Goal: Task Accomplishment & Management: Manage account settings

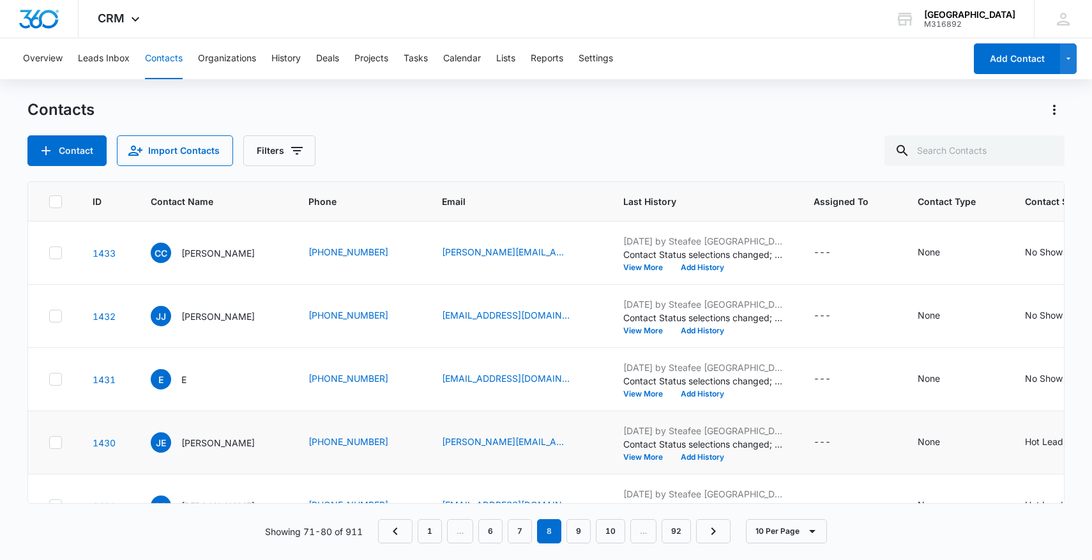
scroll to position [0, 138]
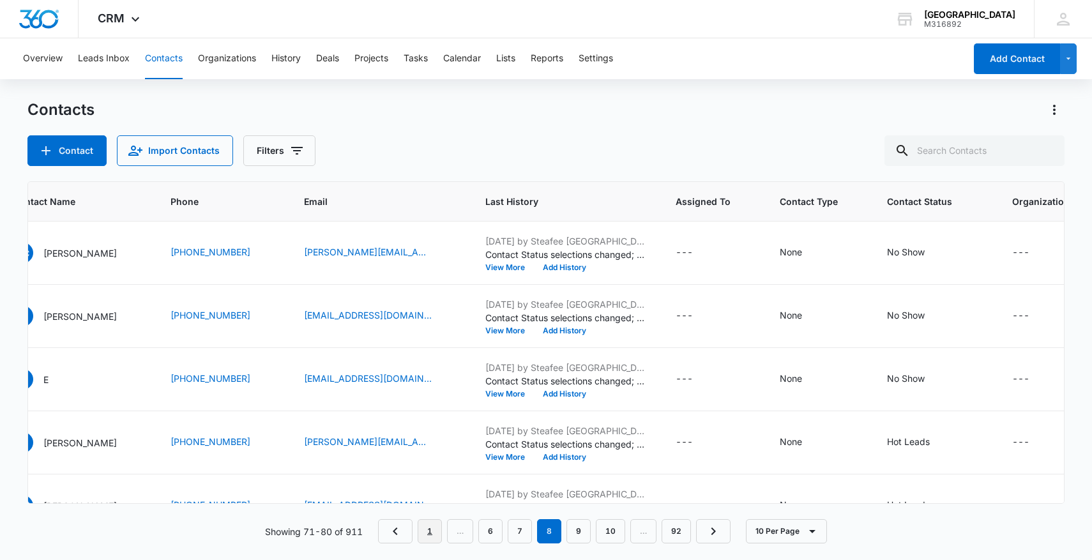
click at [434, 528] on link "1" at bounding box center [430, 531] width 24 height 24
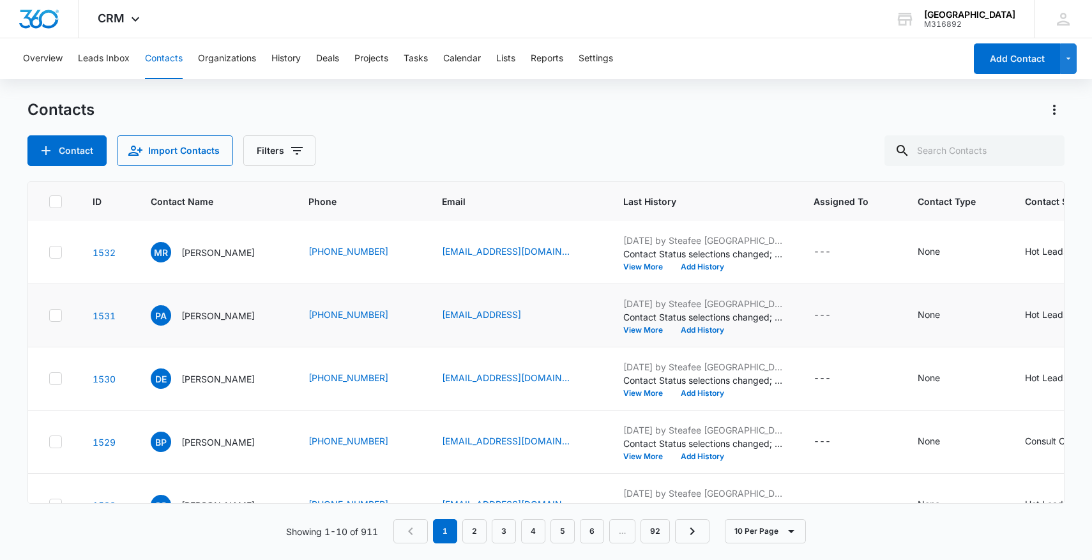
scroll to position [0, 0]
click at [699, 530] on icon "Next Page" at bounding box center [692, 531] width 15 height 15
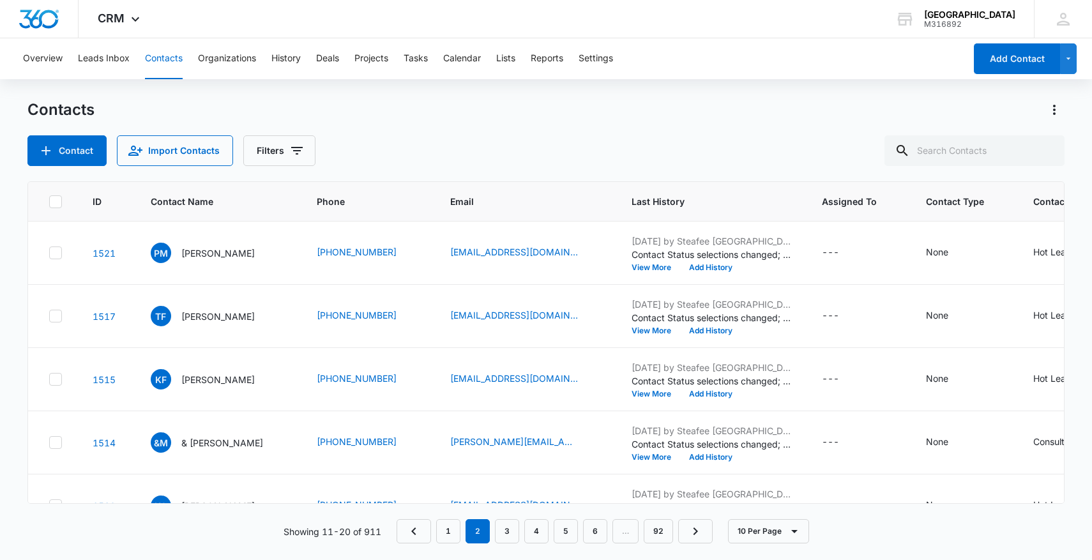
click at [612, 533] on nav "1 2 3 4 5 6 … 92" at bounding box center [555, 531] width 316 height 24
click at [623, 533] on nav "1 2 3 4 5 6 … 92" at bounding box center [555, 531] width 316 height 24
click at [596, 533] on link "6" at bounding box center [595, 531] width 24 height 24
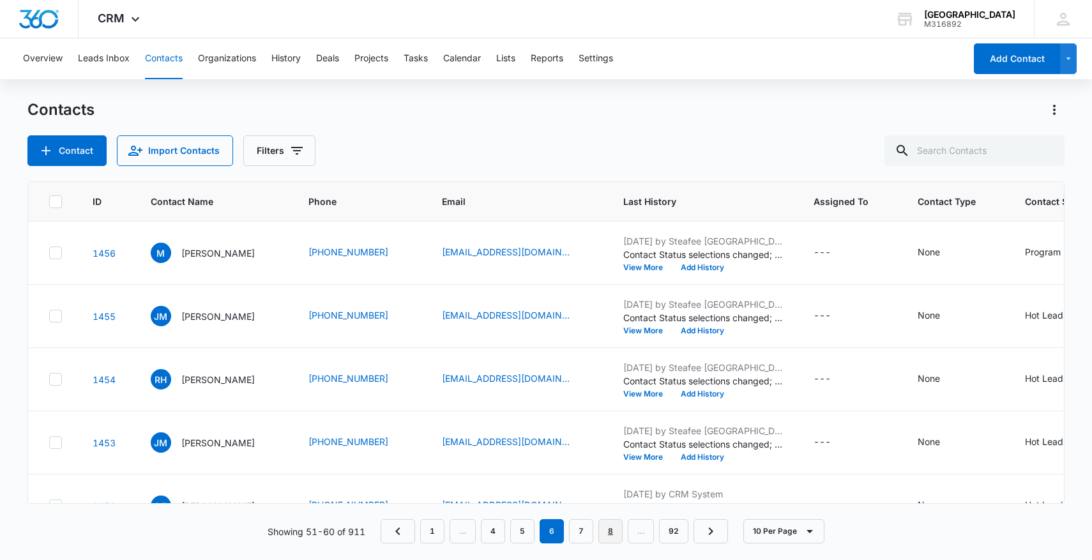
click at [611, 531] on link "8" at bounding box center [611, 531] width 24 height 24
click at [624, 527] on link "10" at bounding box center [610, 531] width 29 height 24
click at [625, 533] on link "12" at bounding box center [618, 531] width 29 height 24
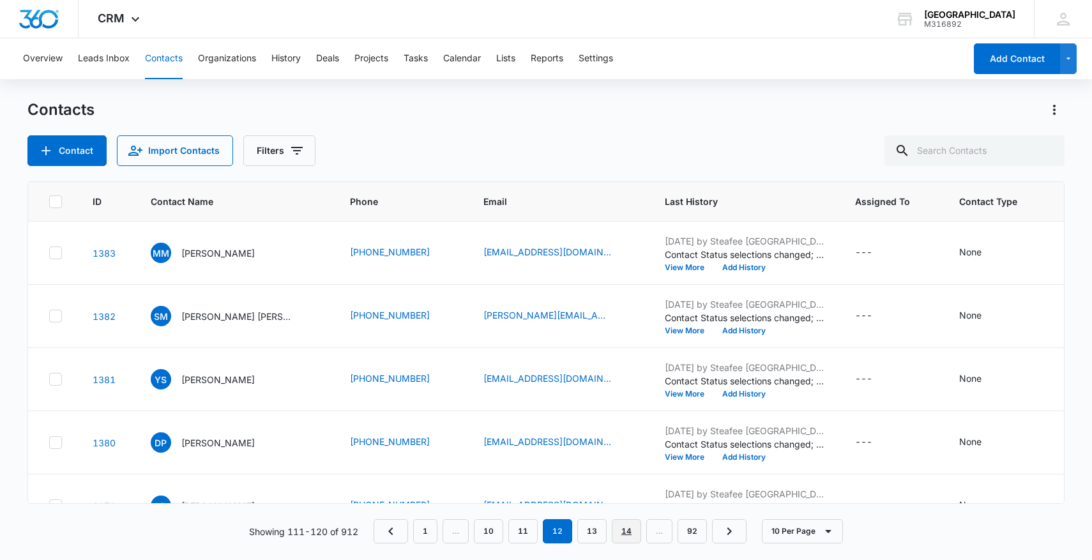
click at [620, 530] on link "14" at bounding box center [626, 531] width 29 height 24
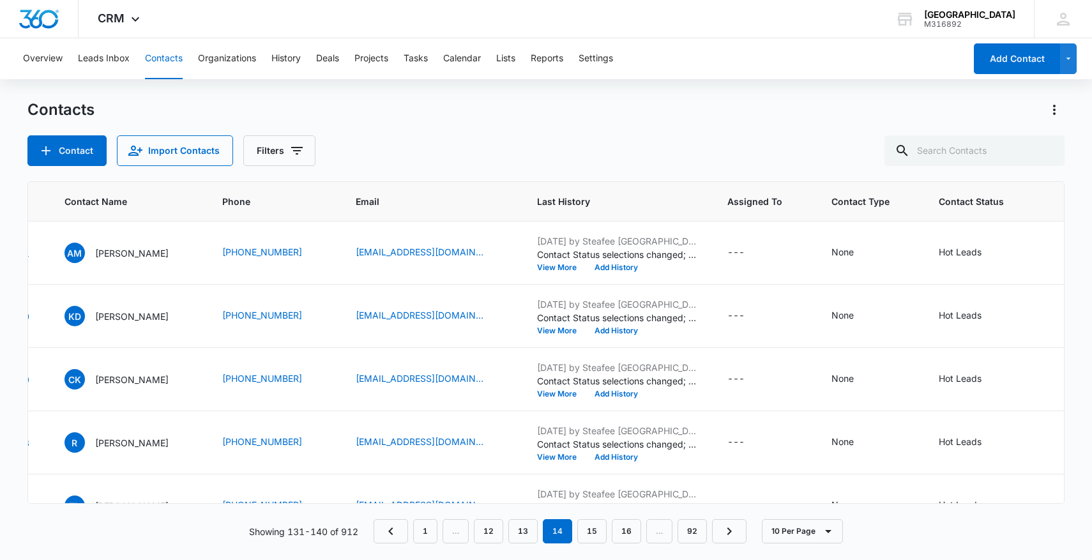
scroll to position [0, 85]
drag, startPoint x: 248, startPoint y: 249, endPoint x: 341, endPoint y: 249, distance: 92.6
click at [342, 249] on td "(951) 845-7738" at bounding box center [275, 253] width 134 height 63
copy div "(951) 845-7738"
drag, startPoint x: 240, startPoint y: 319, endPoint x: 369, endPoint y: 322, distance: 128.4
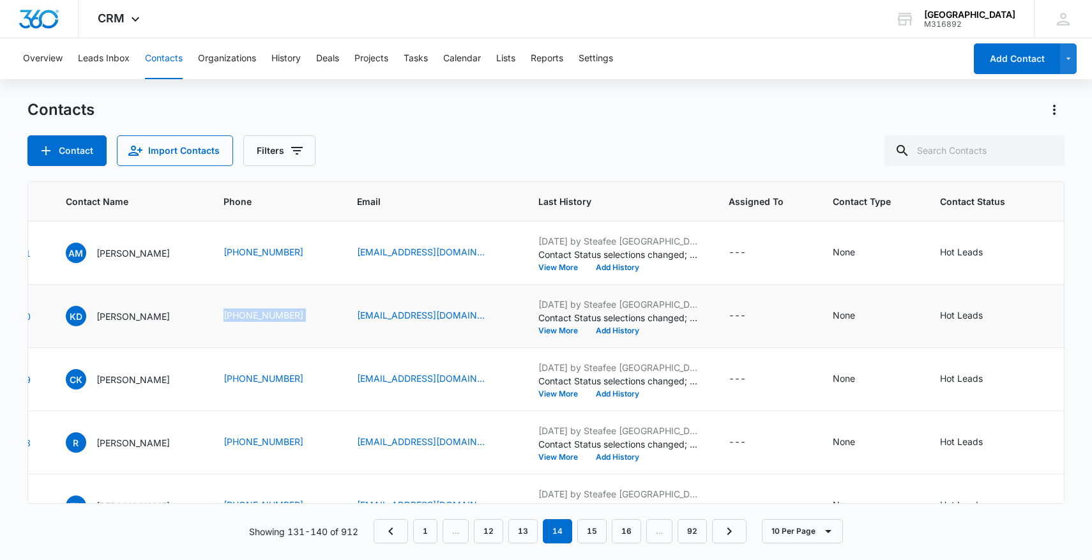
click at [369, 322] on tr "1360 KD Kimberly Decker (951) 692-9777 deckerkim20@gmail.com Jul 23, 2025 by St…" at bounding box center [646, 316] width 1407 height 63
copy div "(951) 692-9777"
drag, startPoint x: 229, startPoint y: 383, endPoint x: 340, endPoint y: 382, distance: 111.1
click at [340, 382] on tr "1359 CK Casandra Kraus (951) 261-2640 casaaron_@hotmail.com Jul 23, 2025 by Ste…" at bounding box center [646, 379] width 1407 height 63
copy tr "(951) 261-2640"
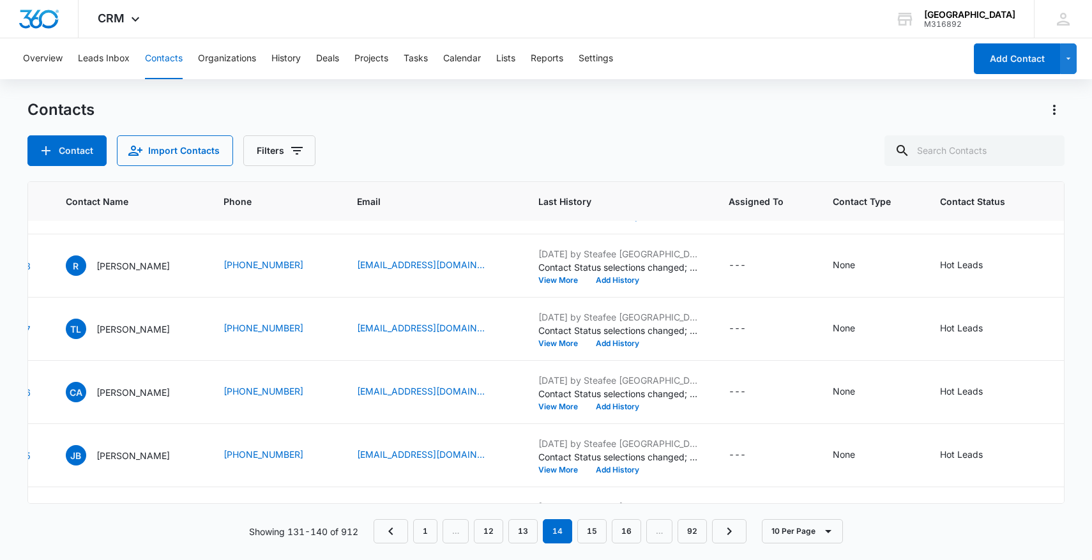
scroll to position [175, 85]
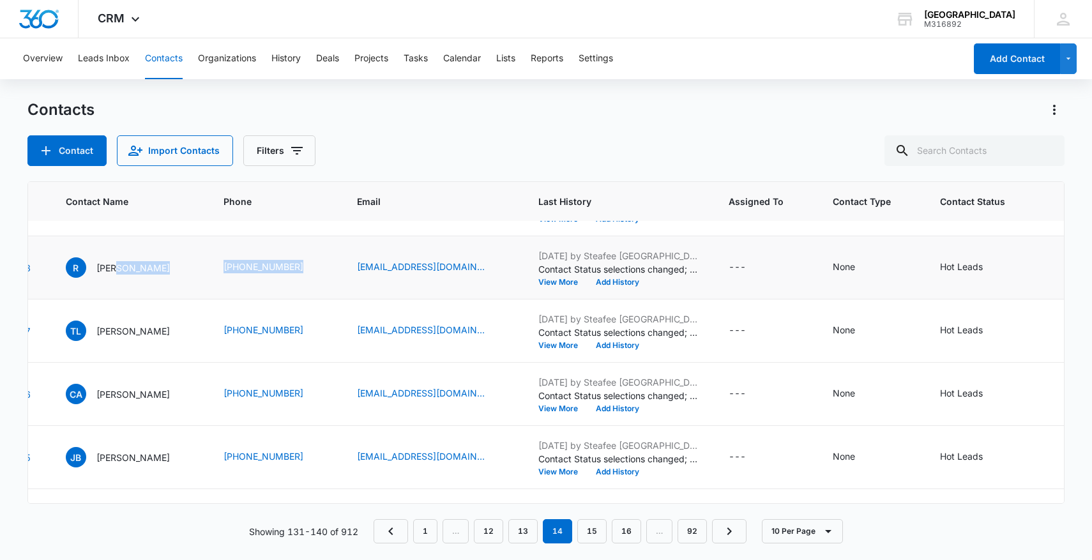
drag, startPoint x: 238, startPoint y: 268, endPoint x: 352, endPoint y: 266, distance: 114.4
click at [352, 267] on tr "1358 R Rosa (832) 877-5385 rome_rosy@yahoo.com Jul 23, 2025 by Steafee Adana Co…" at bounding box center [646, 267] width 1407 height 63
copy tr "(832) 877-5385"
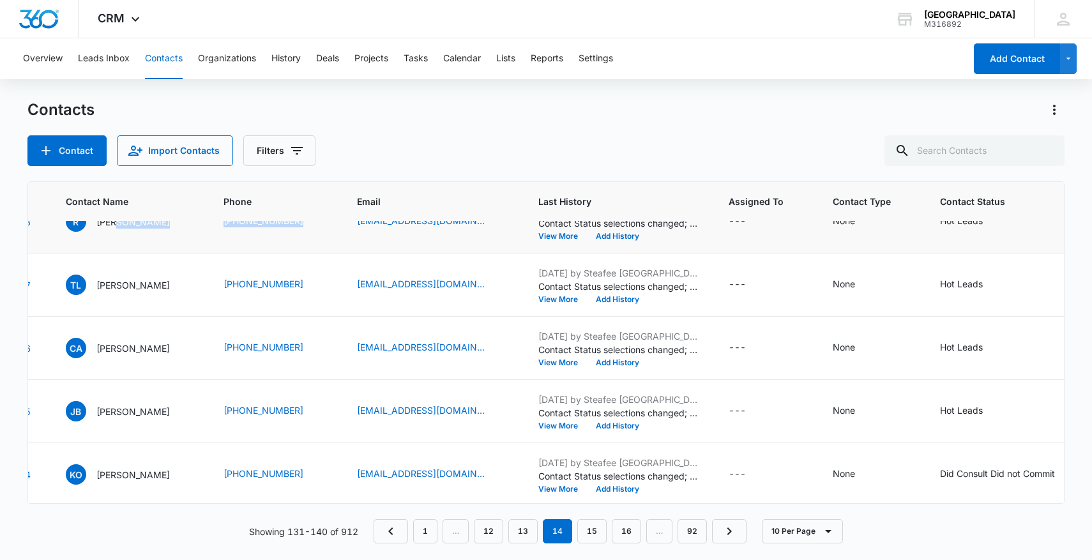
scroll to position [222, 85]
drag, startPoint x: 241, startPoint y: 282, endPoint x: 349, endPoint y: 276, distance: 108.7
click at [342, 276] on td "(512) 470-8523" at bounding box center [275, 284] width 134 height 63
drag, startPoint x: 245, startPoint y: 280, endPoint x: 349, endPoint y: 277, distance: 104.8
click at [349, 277] on tr "1357 TL Tracey Lafountaine (512) 470-8523 Jtlafountaine@gmail.com Jul 23, 2025 …" at bounding box center [646, 284] width 1407 height 63
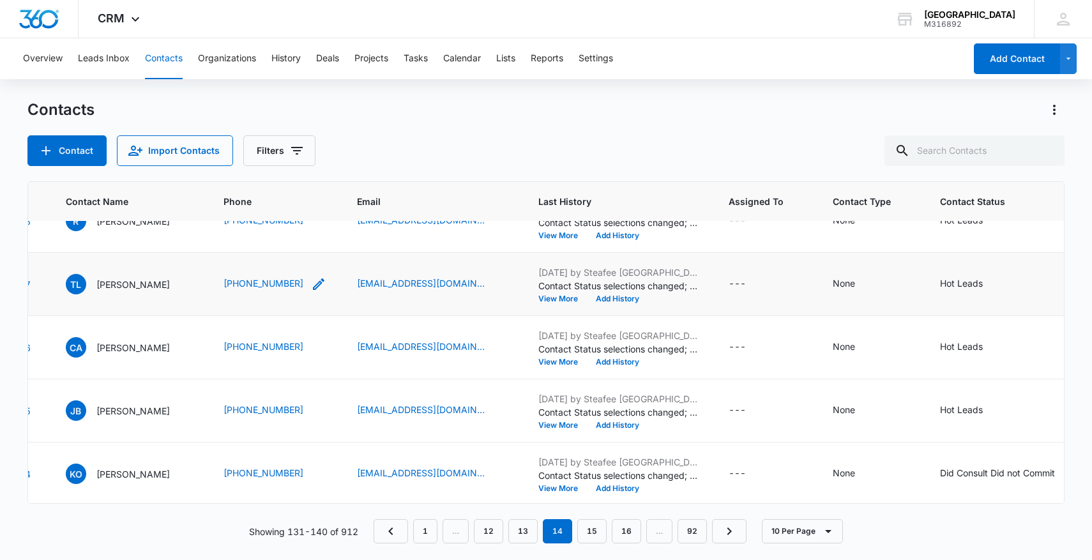
copy tr "(512) 470-8523"
drag, startPoint x: 245, startPoint y: 348, endPoint x: 332, endPoint y: 349, distance: 86.9
click at [333, 349] on td "(909) 917-9375" at bounding box center [275, 347] width 134 height 63
copy div "(909) 917-9375"
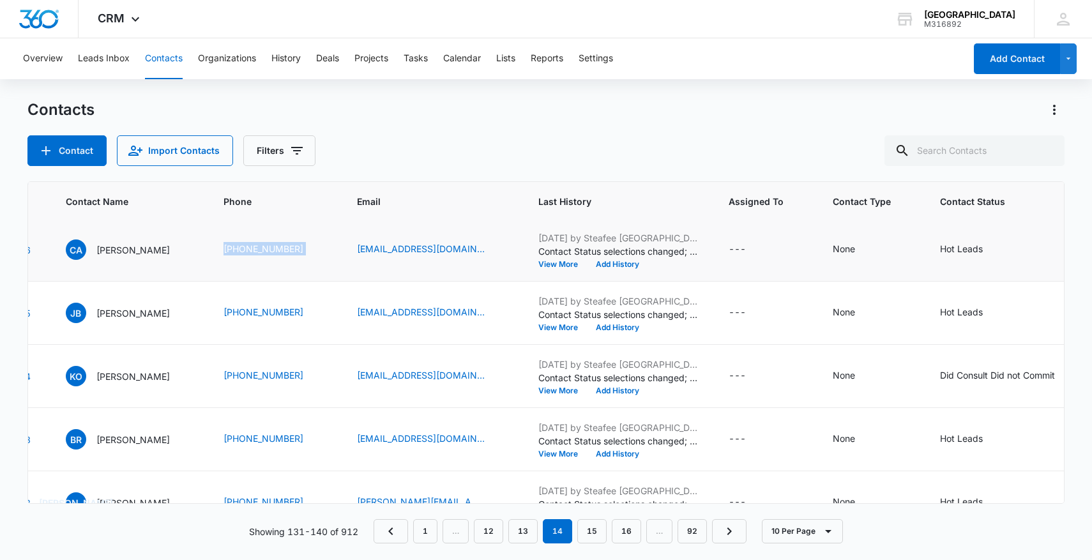
scroll to position [330, 85]
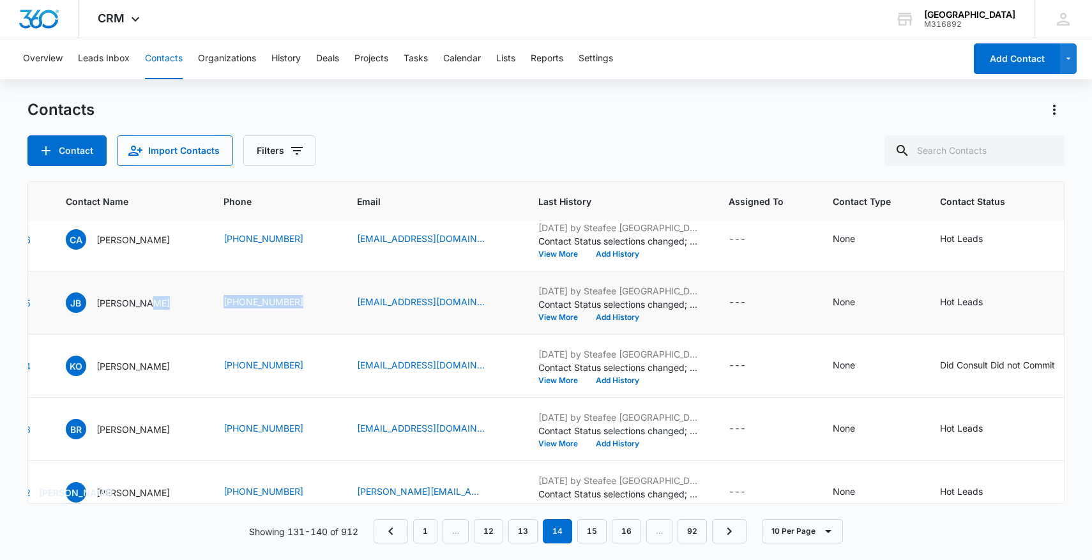
drag, startPoint x: 227, startPoint y: 302, endPoint x: 356, endPoint y: 294, distance: 129.9
click at [356, 294] on tr "1355 JB Jennifer B (714) 733-8389 baldwingirls24@gmail.com Jul 23, 2025 by Stea…" at bounding box center [646, 302] width 1407 height 63
copy div "Contact Name - Jennifer B - Select to Edit Field"
drag, startPoint x: 241, startPoint y: 306, endPoint x: 363, endPoint y: 296, distance: 123.1
click at [342, 296] on td "(714) 733-8389" at bounding box center [275, 302] width 134 height 63
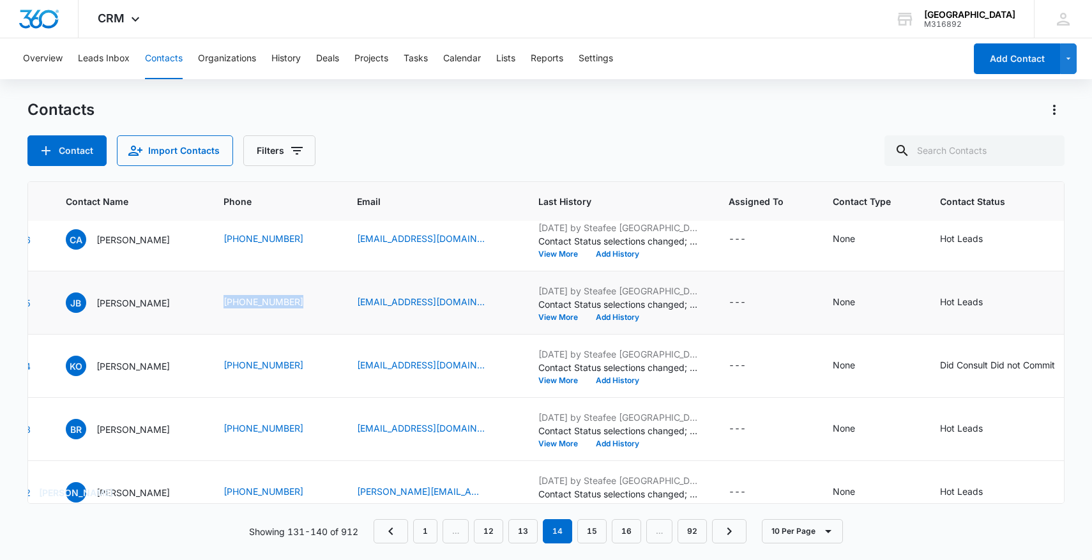
copy link "(714) 733-8389"
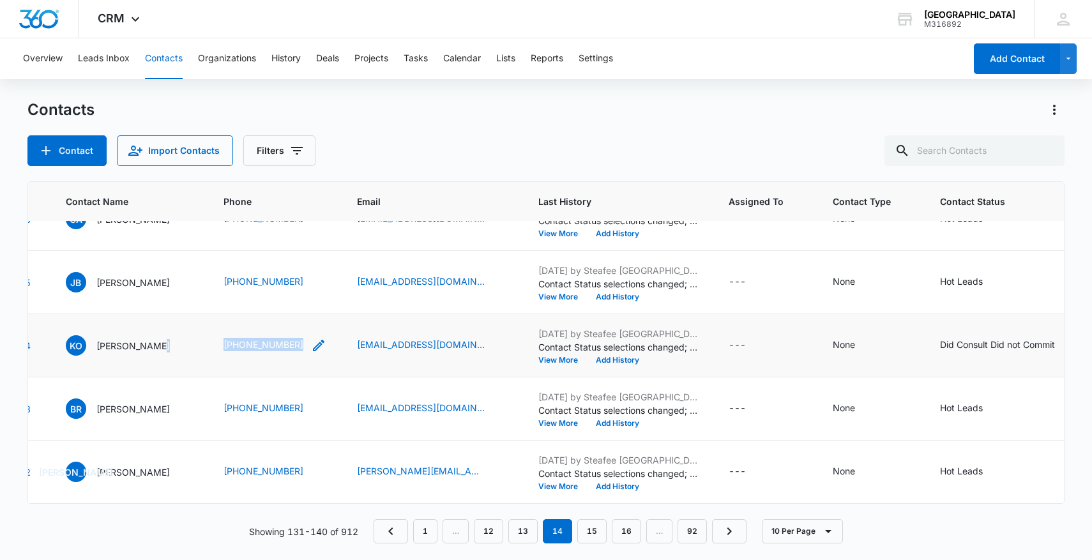
copy tr "(951) 240-6130"
drag, startPoint x: 235, startPoint y: 340, endPoint x: 332, endPoint y: 340, distance: 96.5
click at [332, 340] on tr "1354 KO Keilia Ortiz (951) 240-6130 keiliaortiz16@gmail.com Aug 12, 2025 by Ste…" at bounding box center [646, 345] width 1407 height 63
drag, startPoint x: 238, startPoint y: 411, endPoint x: 353, endPoint y: 415, distance: 115.0
click at [353, 415] on tr "1353 BR Betty Rodriguez (951) 442-7816 bet7rodriguez@yahoo.com Jul 23, 2025 by …" at bounding box center [646, 409] width 1407 height 63
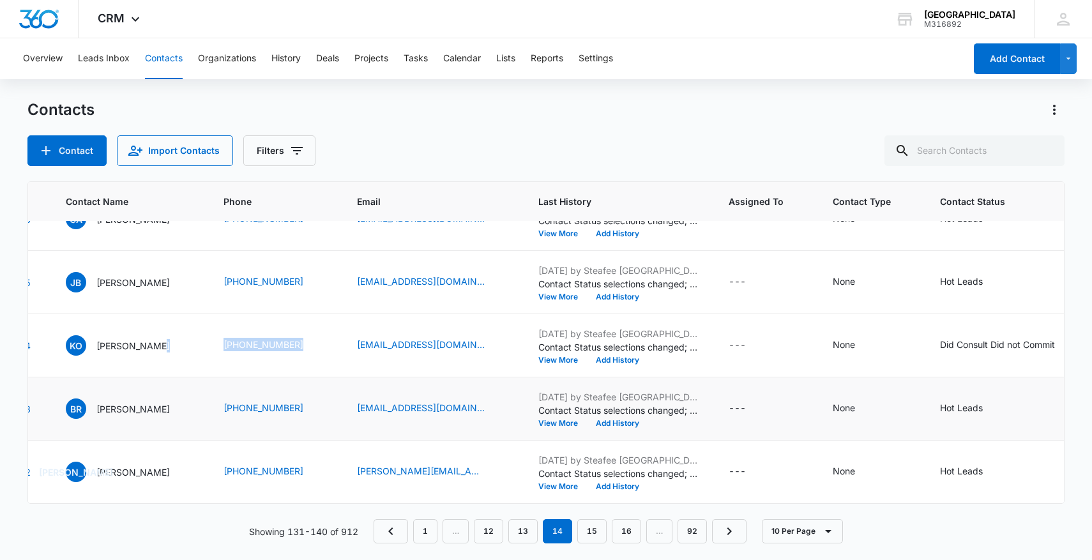
copy tr "(951) 442-7816"
drag, startPoint x: 257, startPoint y: 472, endPoint x: 340, endPoint y: 470, distance: 82.4
click at [341, 471] on td "(626) 383-5601" at bounding box center [275, 472] width 134 height 63
click at [590, 531] on link "15" at bounding box center [591, 531] width 29 height 24
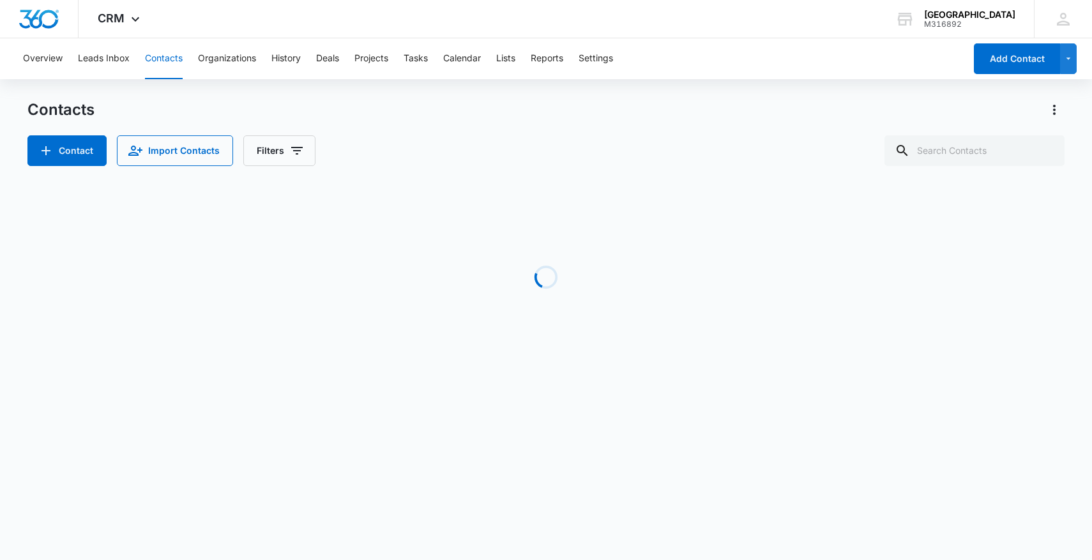
scroll to position [0, 85]
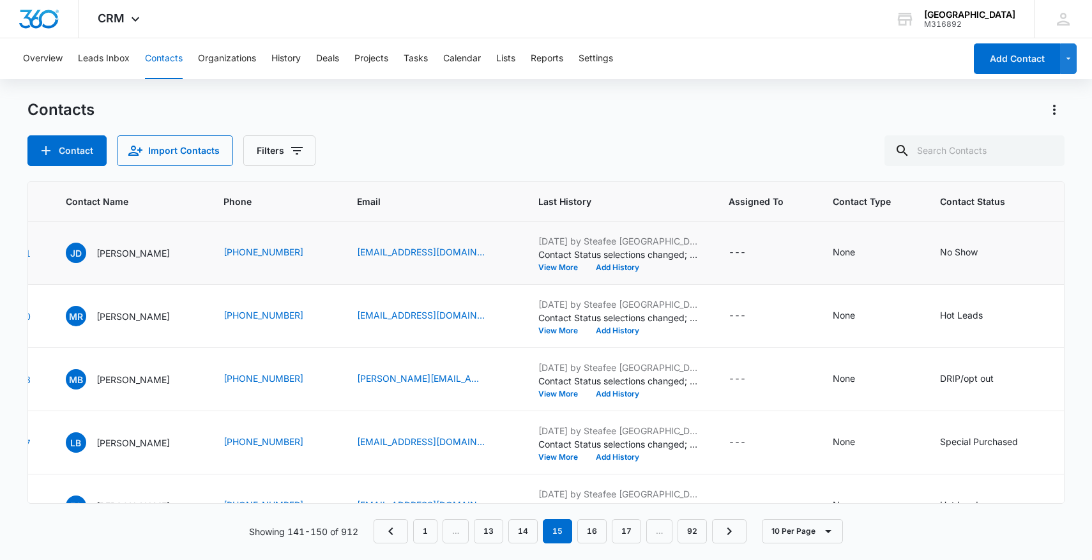
drag, startPoint x: 210, startPoint y: 252, endPoint x: 326, endPoint y: 250, distance: 115.6
click at [327, 250] on tr "1351 JD Jasmine Davidson (303) 250-9961 Jnj.davidson2015@gmail.com Jul 23, 2025…" at bounding box center [630, 253] width 1375 height 63
drag, startPoint x: 208, startPoint y: 313, endPoint x: 302, endPoint y: 313, distance: 93.3
click at [303, 313] on tr "1350 MR Michael R Lind (951) 474-9607 konokeanu96@icloud.com Jul 23, 2025 by St…" at bounding box center [630, 316] width 1375 height 63
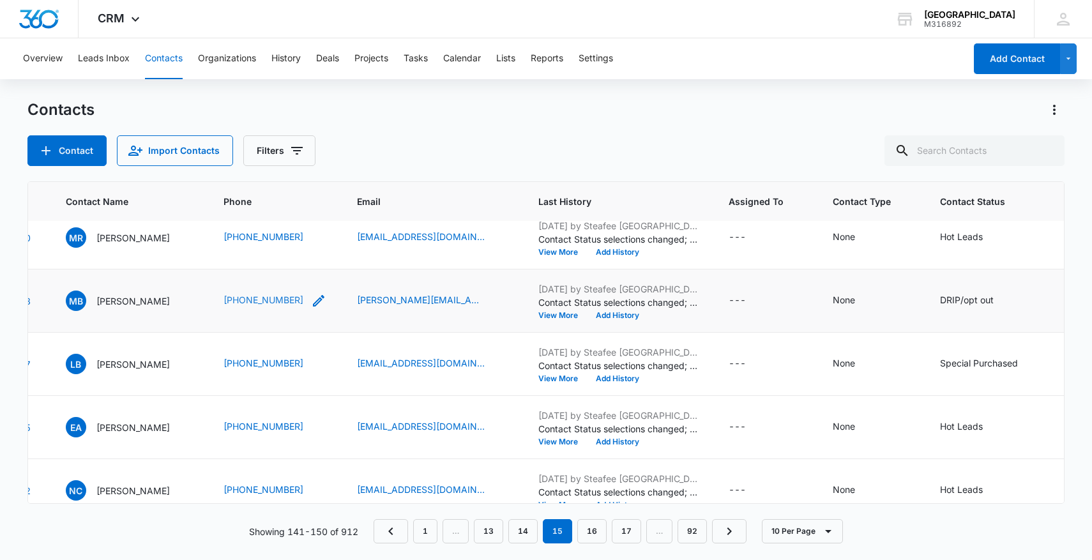
scroll to position [91, 85]
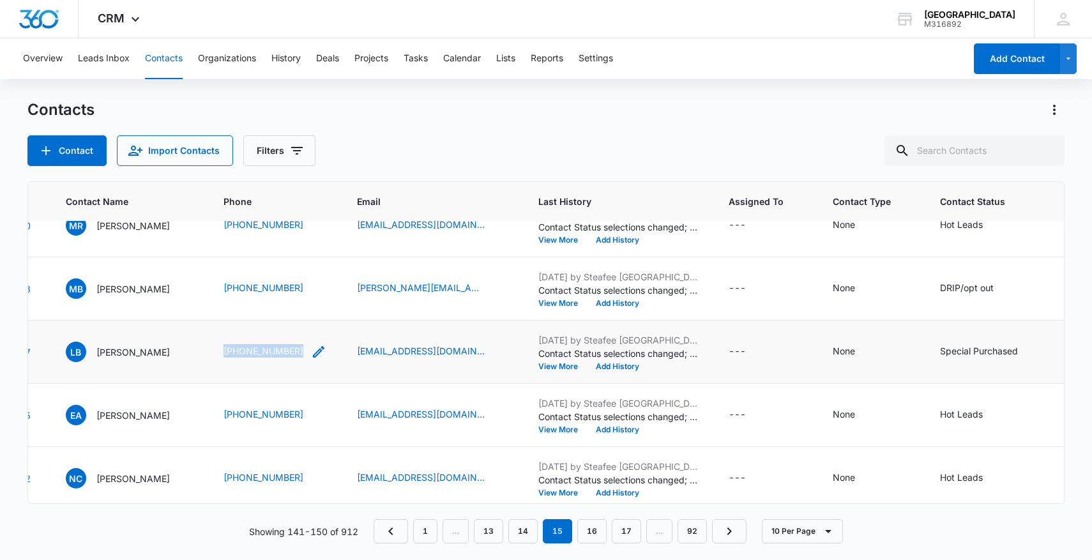
drag, startPoint x: 217, startPoint y: 351, endPoint x: 300, endPoint y: 352, distance: 83.0
click at [301, 352] on td "(909) 720-2190" at bounding box center [275, 352] width 134 height 63
drag, startPoint x: 210, startPoint y: 420, endPoint x: 309, endPoint y: 420, distance: 99.0
click at [309, 420] on tr "1345 EA Elecia Alvarado (562) 824-8318 elecia7791@gmail.com Jul 24, 2025 by Ste…" at bounding box center [630, 415] width 1375 height 63
drag, startPoint x: 211, startPoint y: 485, endPoint x: 310, endPoint y: 484, distance: 99.7
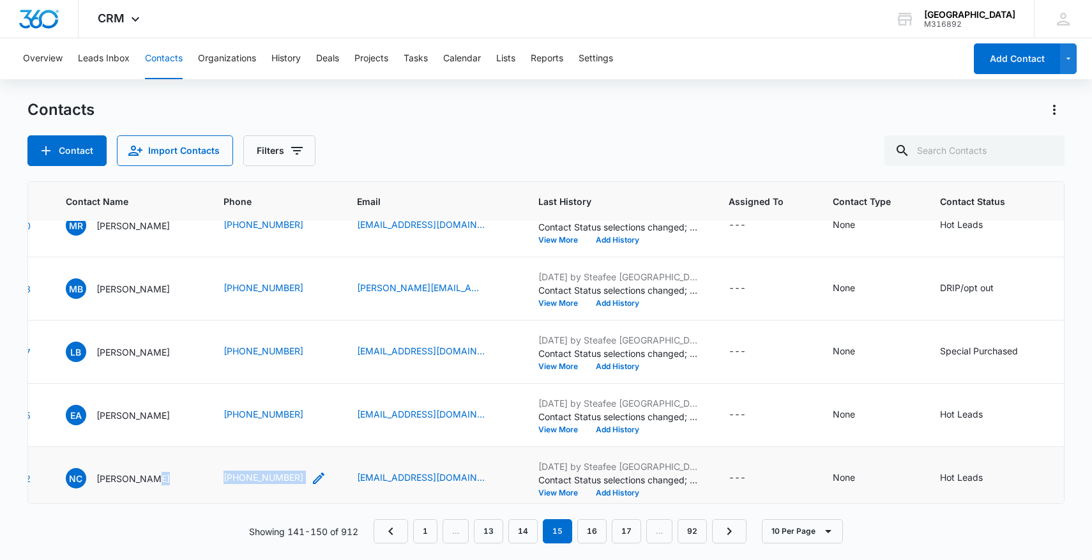
click at [310, 484] on tr "1342 NC Nicole Cool (442) 438-1385 mmconchy2011@gmail.com Jul 17, 2025 by Steaf…" at bounding box center [630, 478] width 1375 height 63
click at [992, 475] on icon "Contact Status - Hot Leads - Select to Edit Field" at bounding box center [998, 478] width 15 height 15
click at [975, 393] on div "Hot Leads" at bounding box center [956, 396] width 93 height 31
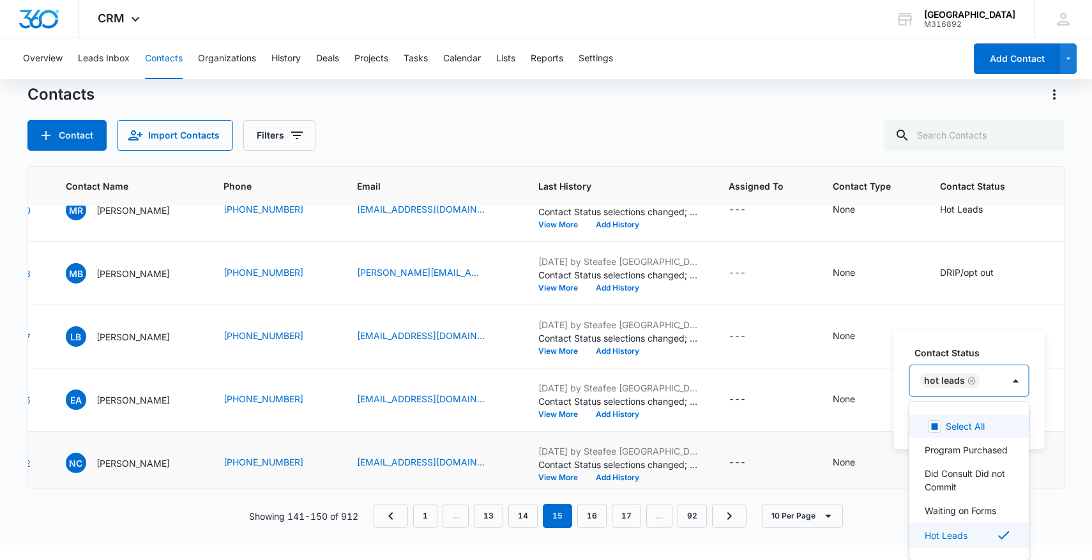
click at [971, 381] on icon "Remove Hot Leads" at bounding box center [972, 381] width 9 height 10
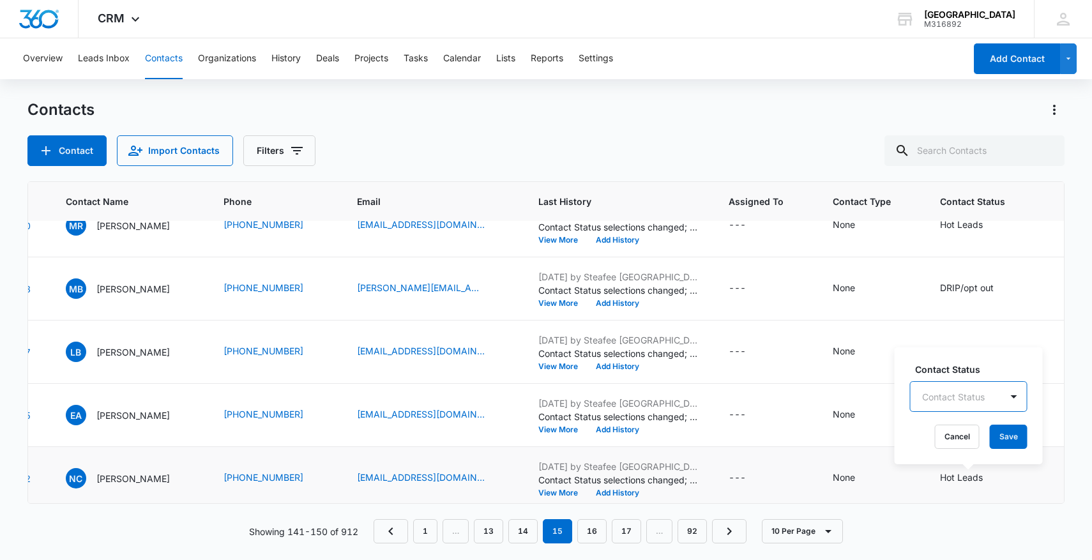
click at [971, 383] on div "Contact Status" at bounding box center [956, 397] width 91 height 29
type input "no sho"
click at [967, 443] on p "No Show" at bounding box center [957, 441] width 38 height 13
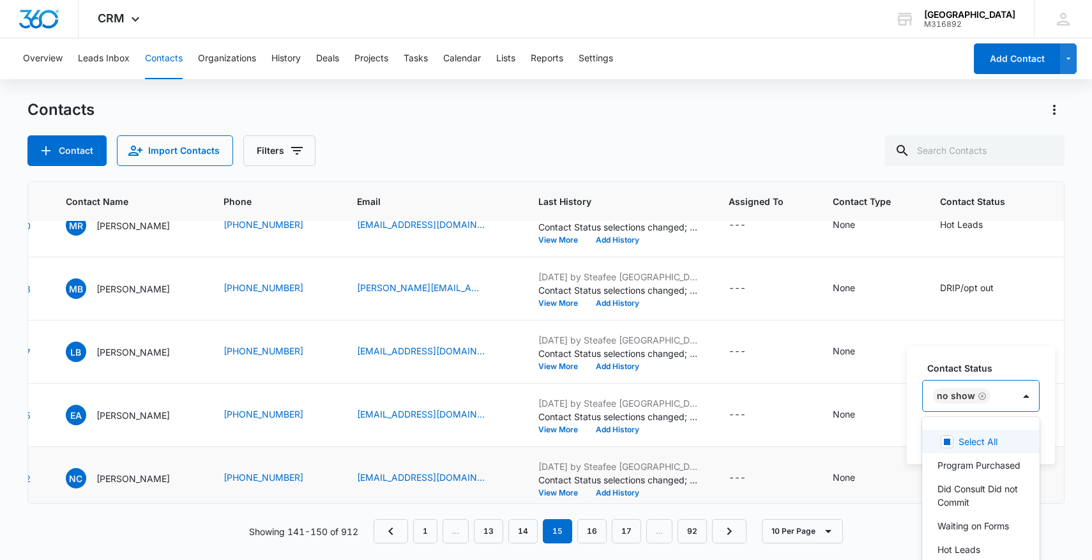
click at [997, 392] on div "No Show" at bounding box center [968, 396] width 91 height 31
click at [1018, 425] on button "Save" at bounding box center [1021, 437] width 38 height 24
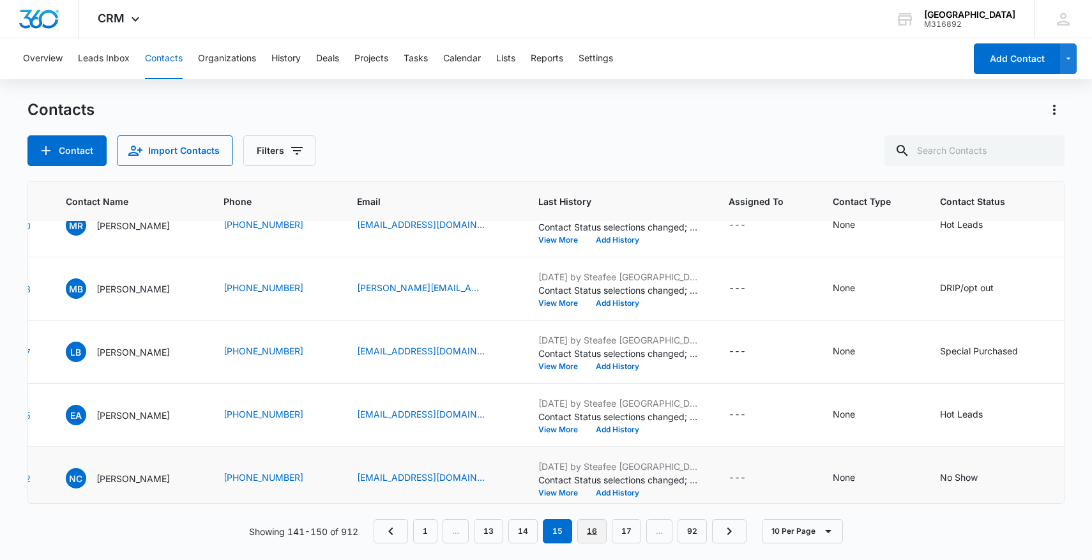
click at [597, 535] on link "16" at bounding box center [591, 531] width 29 height 24
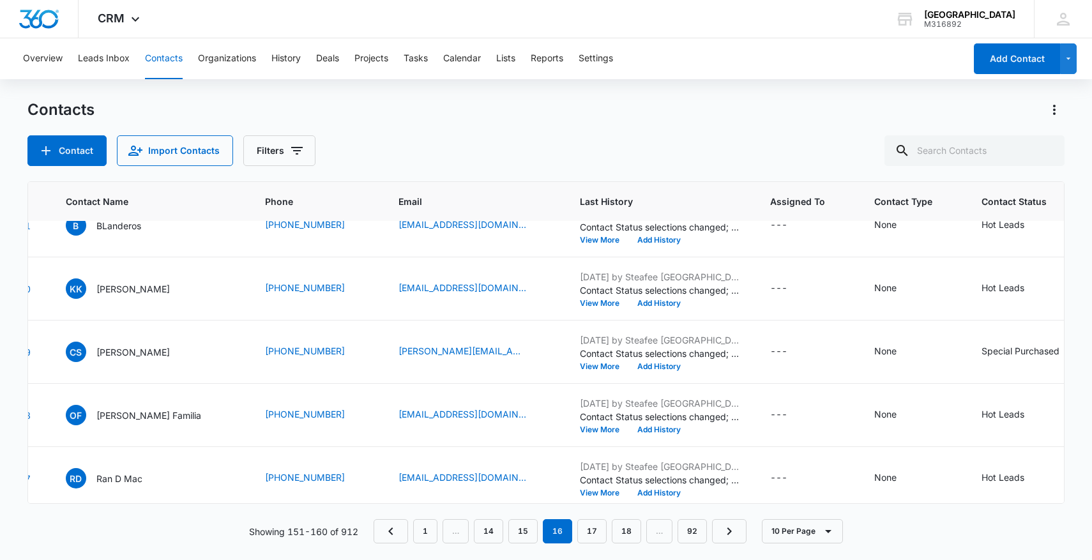
scroll to position [0, 85]
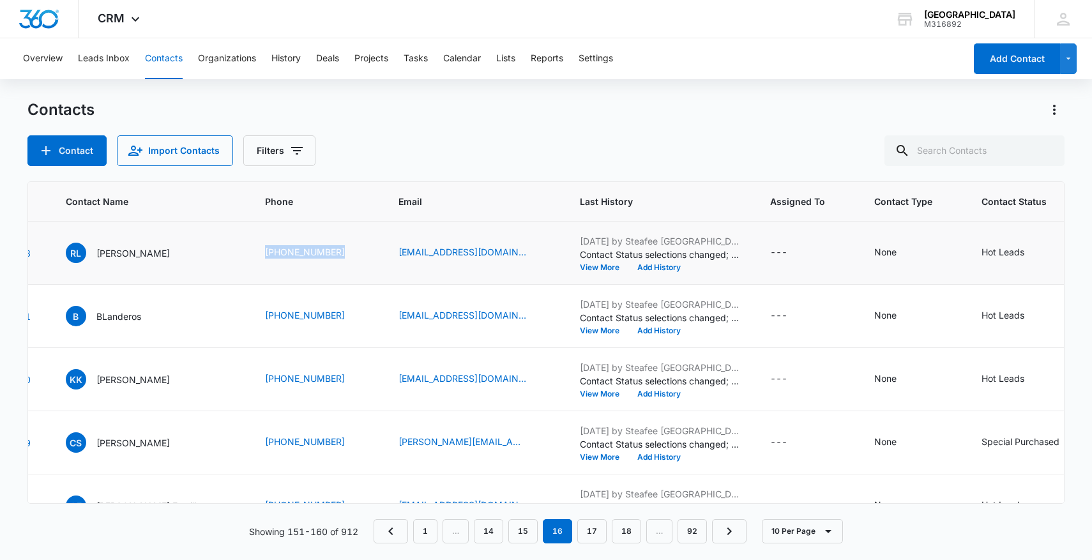
drag, startPoint x: 243, startPoint y: 254, endPoint x: 355, endPoint y: 253, distance: 112.4
click at [356, 254] on td "(626) 758-0982" at bounding box center [317, 253] width 134 height 63
drag, startPoint x: 243, startPoint y: 319, endPoint x: 332, endPoint y: 319, distance: 88.8
click at [332, 319] on td "(909) 200-8928" at bounding box center [317, 316] width 134 height 63
drag, startPoint x: 244, startPoint y: 379, endPoint x: 342, endPoint y: 374, distance: 98.5
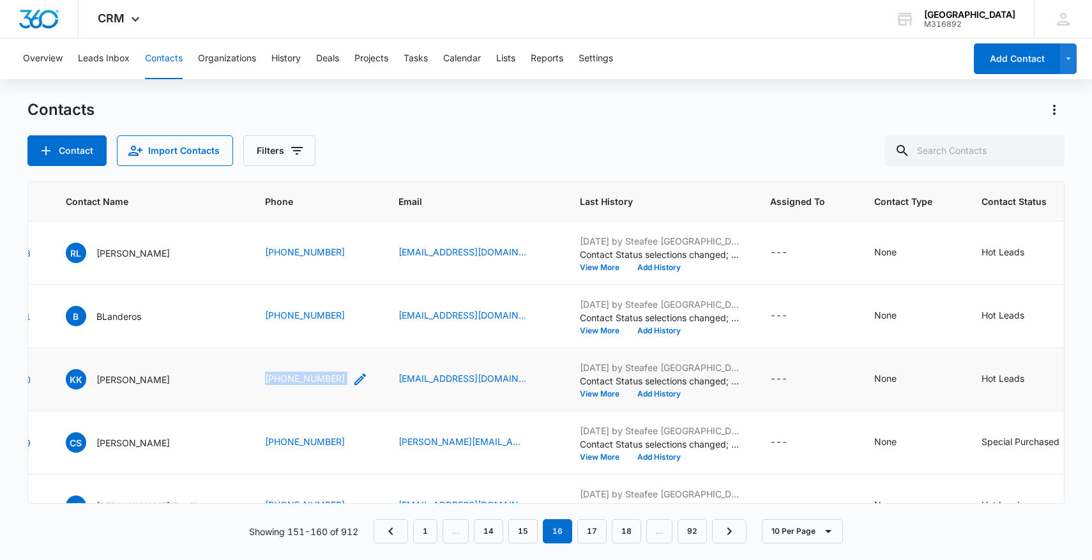
click at [343, 374] on td "(909) 480-9994" at bounding box center [317, 379] width 134 height 63
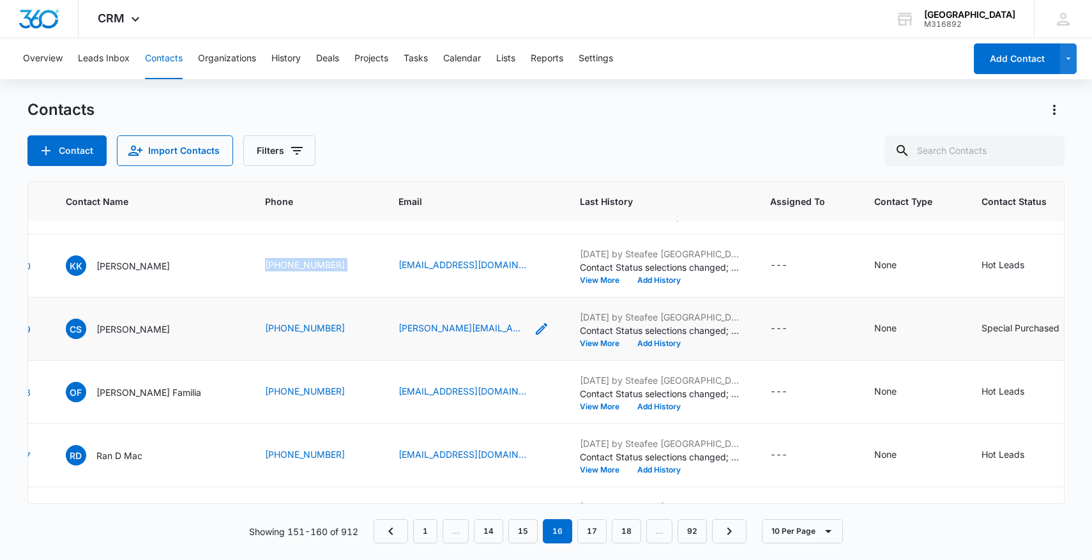
scroll to position [117, 85]
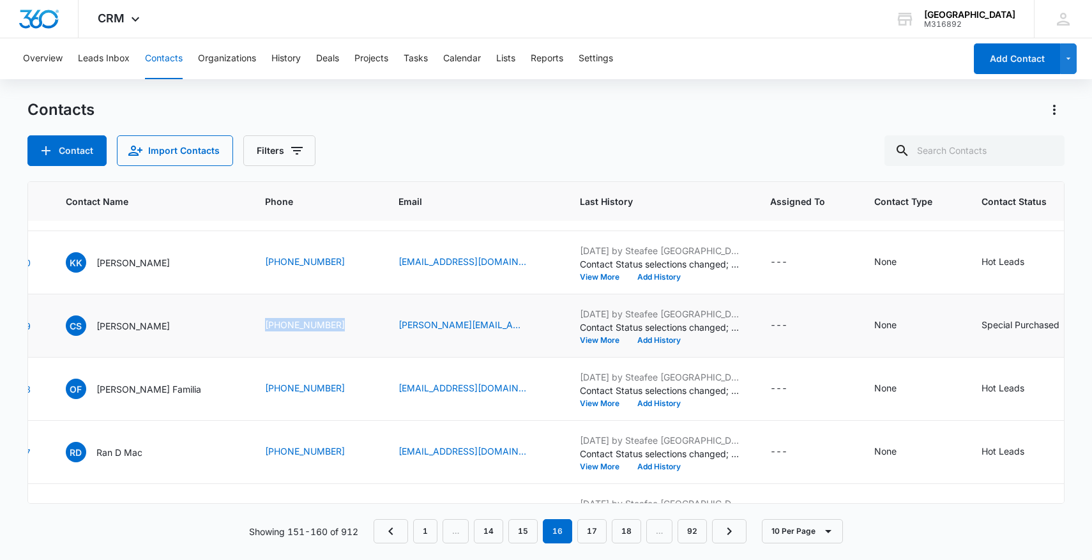
drag, startPoint x: 241, startPoint y: 326, endPoint x: 358, endPoint y: 326, distance: 116.3
click at [358, 326] on td "(626) 833-6816" at bounding box center [317, 325] width 134 height 63
drag, startPoint x: 245, startPoint y: 395, endPoint x: 336, endPoint y: 396, distance: 90.7
click at [337, 396] on td "(951) 349-5101" at bounding box center [317, 389] width 134 height 63
drag, startPoint x: 242, startPoint y: 447, endPoint x: 359, endPoint y: 443, distance: 117.0
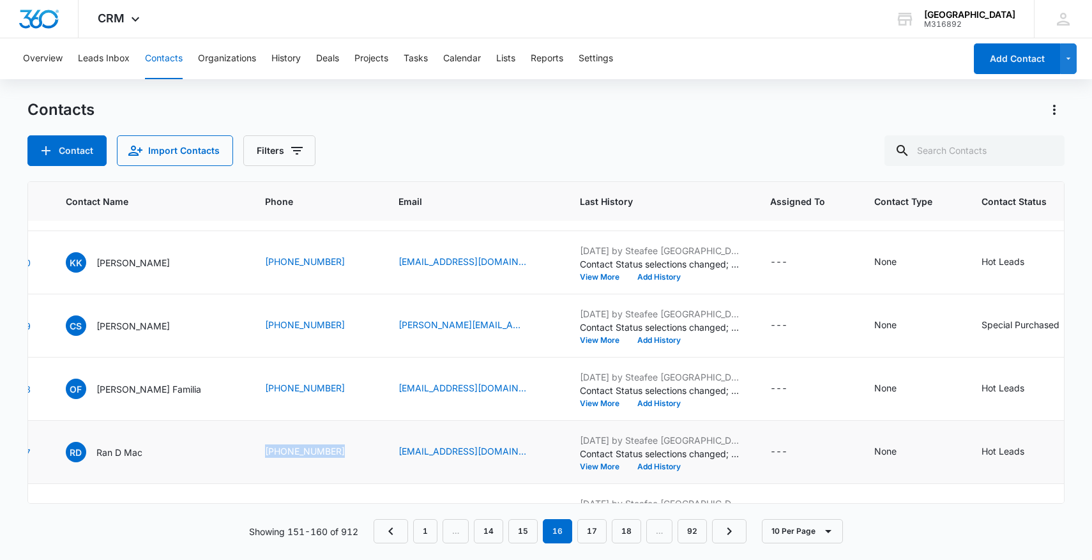
click at [359, 443] on td "(858) 829-3786" at bounding box center [317, 452] width 134 height 63
drag, startPoint x: 217, startPoint y: 448, endPoint x: 340, endPoint y: 447, distance: 123.3
click at [340, 447] on tr "1327 RD Ran D Mac (858) 829-3786 mcclendonrandy829@gmail.com Jul 17, 2025 by St…" at bounding box center [649, 452] width 1412 height 63
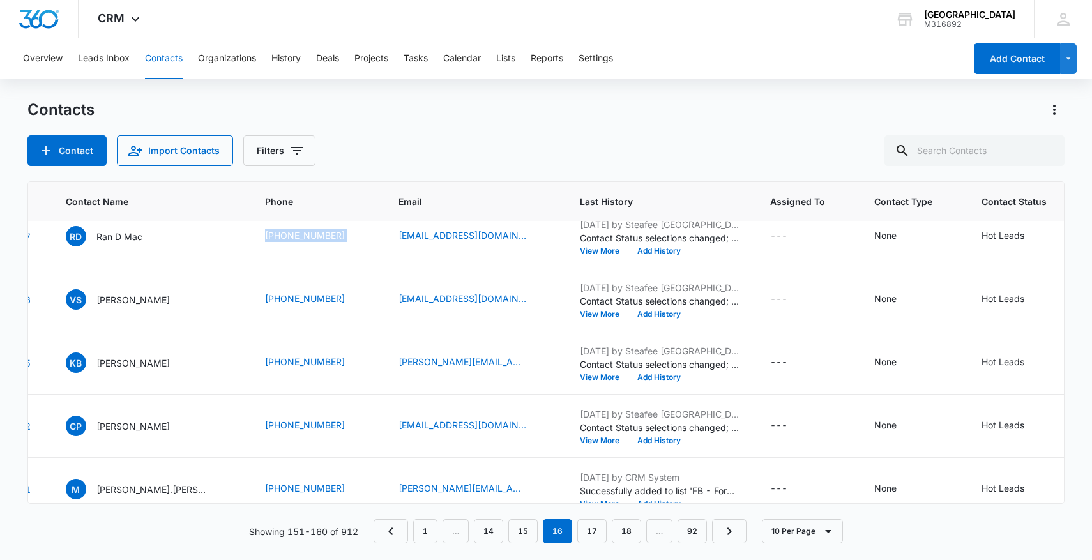
scroll to position [350, 85]
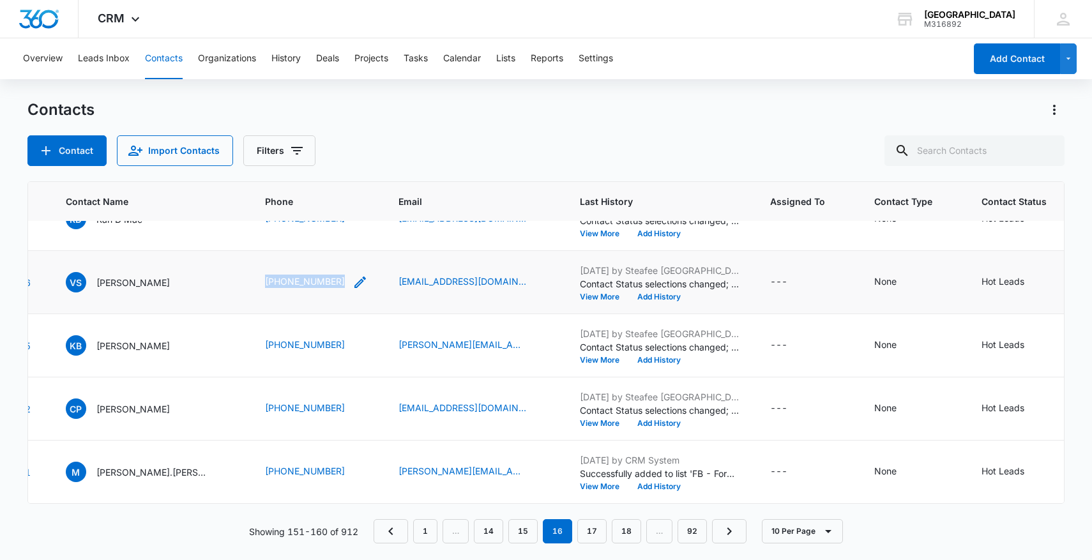
drag, startPoint x: 238, startPoint y: 289, endPoint x: 317, endPoint y: 288, distance: 79.2
click at [319, 289] on td "(361) 696-9868" at bounding box center [317, 282] width 134 height 63
click at [1032, 282] on icon "Contact Status - Hot Leads - Select to Edit Field" at bounding box center [1039, 282] width 15 height 15
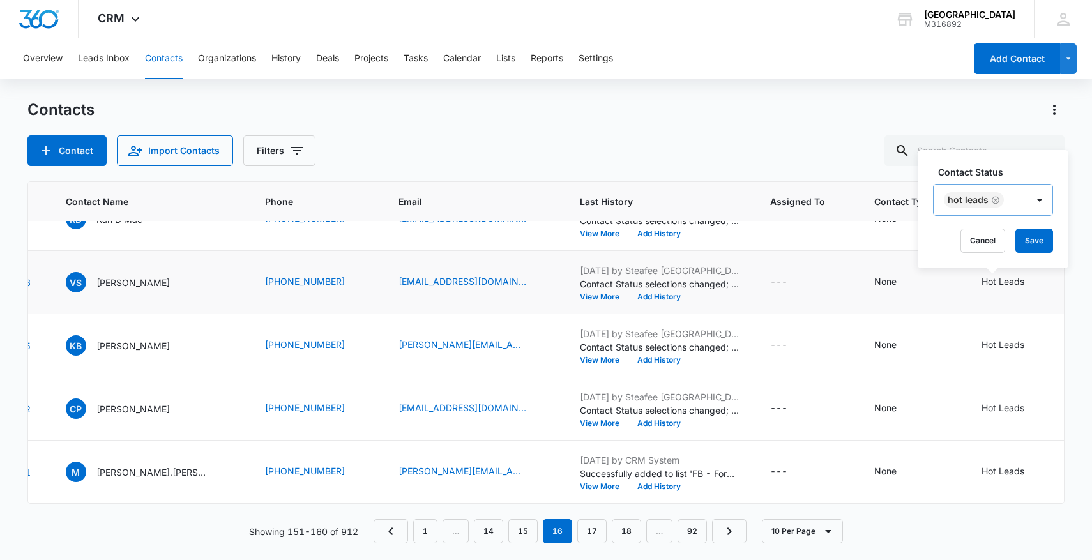
click at [993, 197] on icon "Remove Hot Leads" at bounding box center [996, 200] width 8 height 8
type input "drip"
click at [983, 258] on p "DRIP/opt out" at bounding box center [969, 252] width 41 height 27
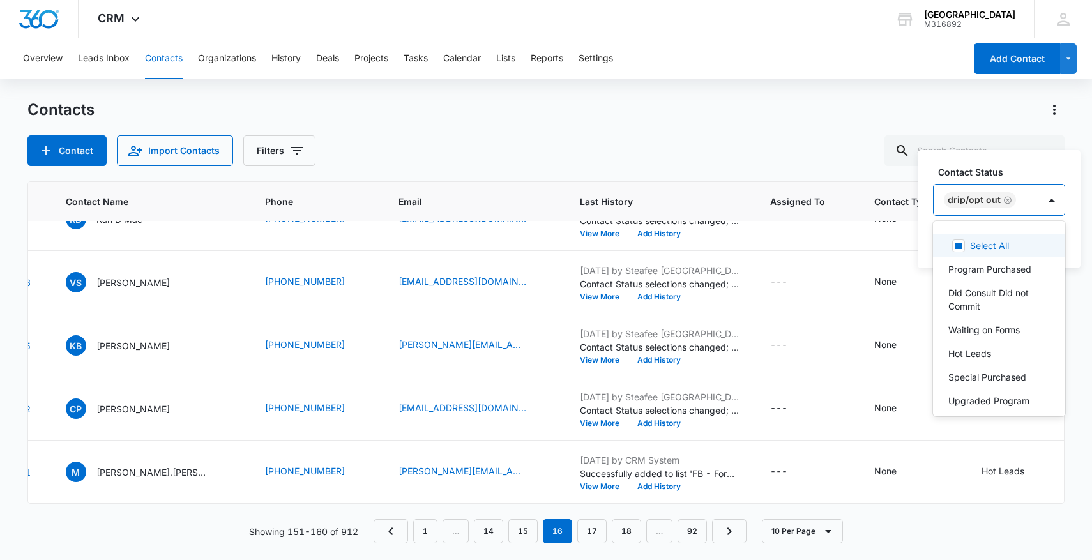
click at [1023, 199] on div "DRIP/opt out" at bounding box center [986, 200] width 105 height 31
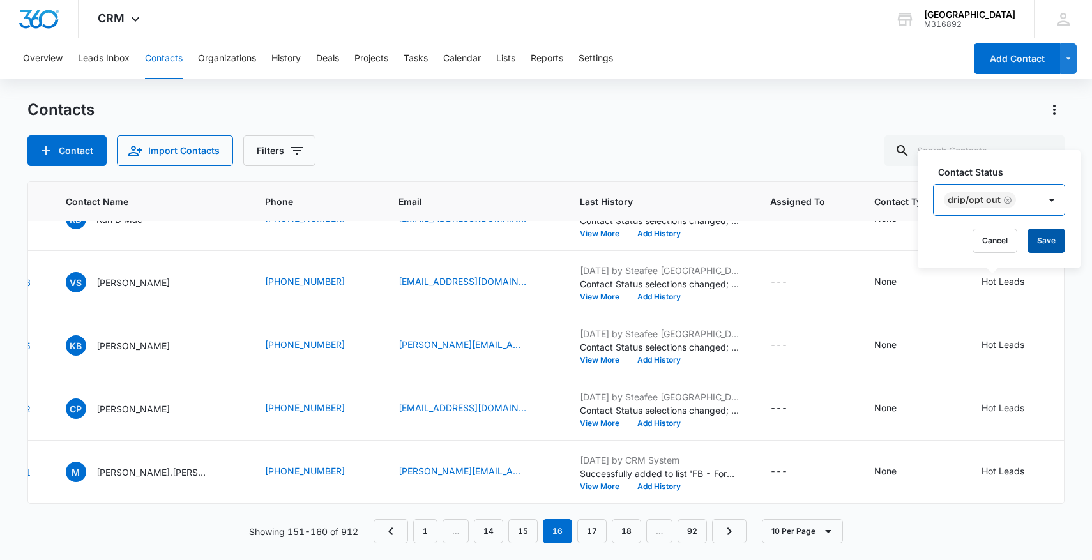
click at [1047, 230] on button "Save" at bounding box center [1047, 241] width 38 height 24
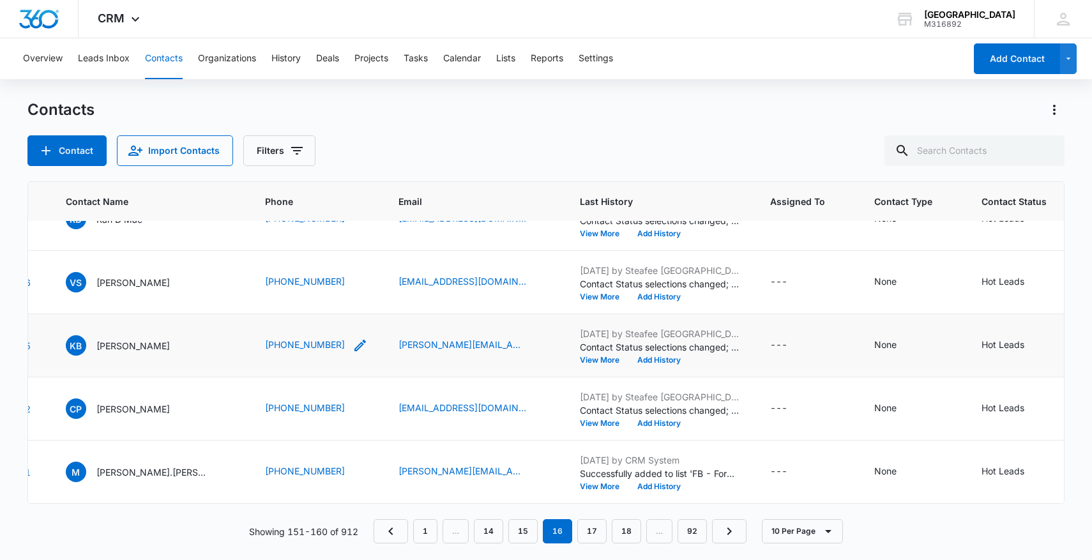
drag, startPoint x: 226, startPoint y: 349, endPoint x: 330, endPoint y: 346, distance: 104.2
click at [330, 346] on tr "1325 KB Kristy Buchanan Phillips (720) 648-3260 kristyasya@yahoo.com Jul 17, 20…" at bounding box center [649, 345] width 1412 height 63
drag, startPoint x: 237, startPoint y: 411, endPoint x: 348, endPoint y: 404, distance: 111.4
click at [348, 404] on tr "1322 CP Christy Perez (951) 907-5795 christinaperez01@icloud.com Jul 17, 2025 b…" at bounding box center [649, 409] width 1412 height 63
drag, startPoint x: 225, startPoint y: 471, endPoint x: 338, endPoint y: 470, distance: 113.1
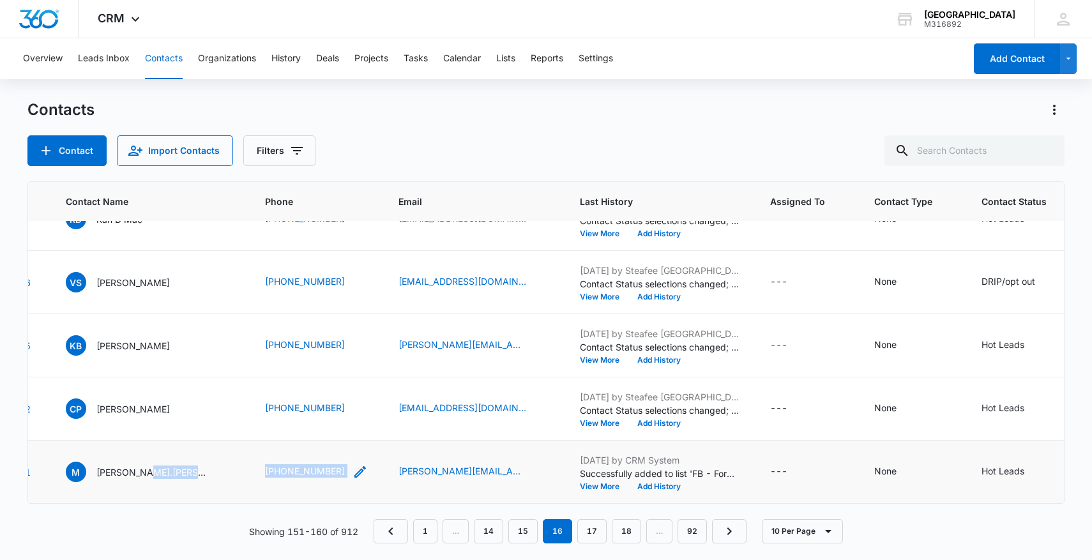
click at [339, 470] on tr "1321 M Maria.Soto (951) 532-8484 maria.sotore@gmail.com Aug 4, 2025 by CRM Syst…" at bounding box center [649, 472] width 1412 height 63
click at [600, 530] on link "17" at bounding box center [591, 531] width 29 height 24
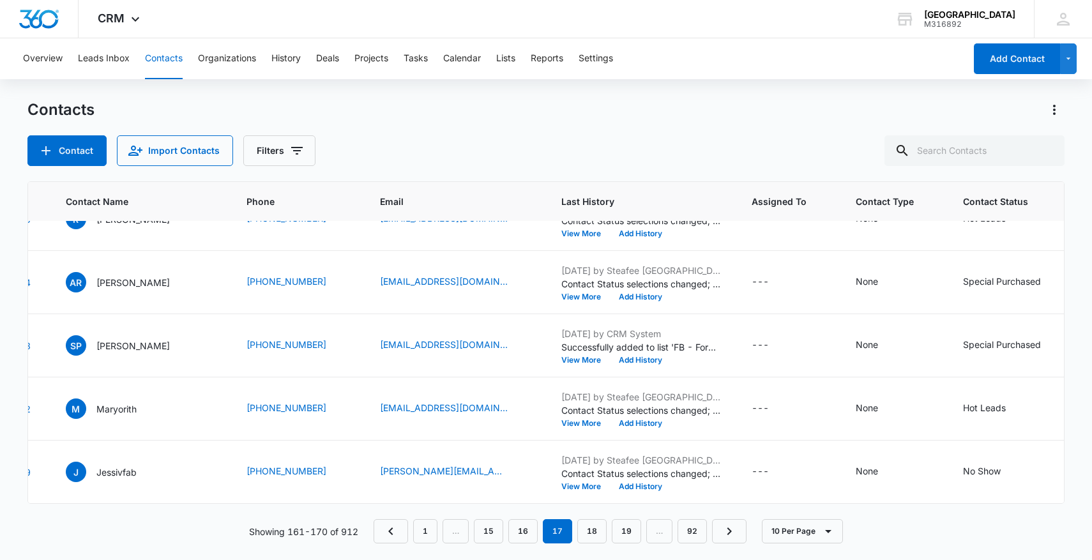
scroll to position [0, 85]
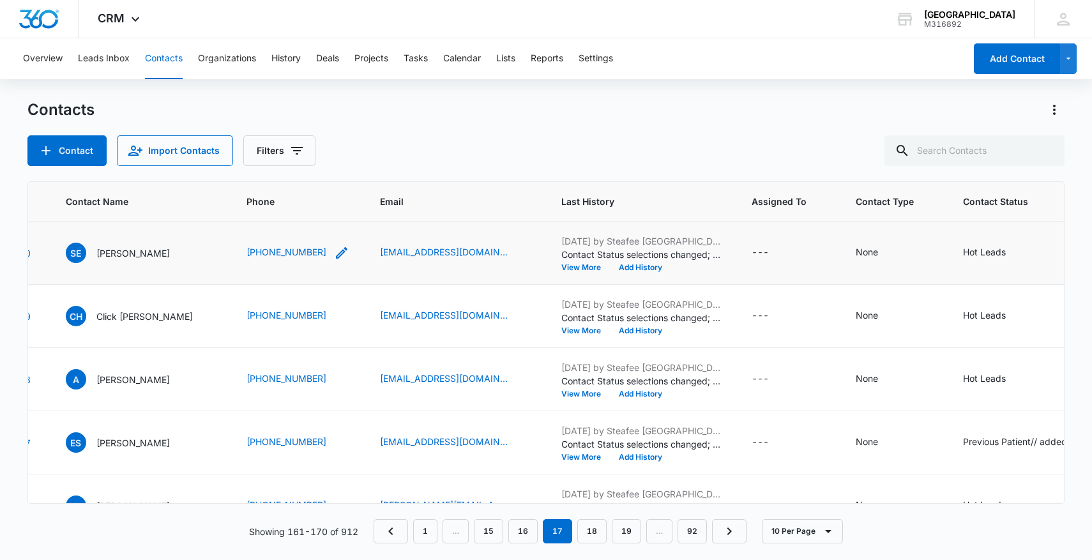
drag, startPoint x: 196, startPoint y: 254, endPoint x: 298, endPoint y: 253, distance: 101.6
click at [298, 253] on tr "1320 SE Sharlene Ervin (737) 395-9146 Sharleneervn@gmail.com Jul 17, 2025 by St…" at bounding box center [664, 253] width 1443 height 63
click at [1014, 257] on icon "Contact Status - Hot Leads - Select to Edit Field" at bounding box center [1021, 252] width 15 height 15
click at [958, 172] on icon "Remove Hot Leads" at bounding box center [961, 171] width 9 height 10
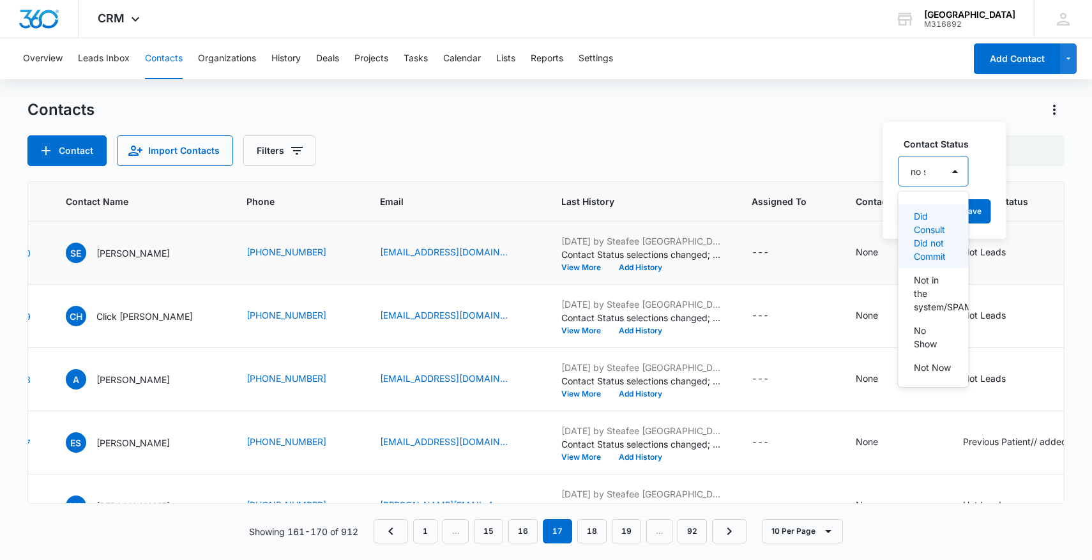
type input "no sh"
click at [936, 216] on p "No Show" at bounding box center [933, 216] width 38 height 13
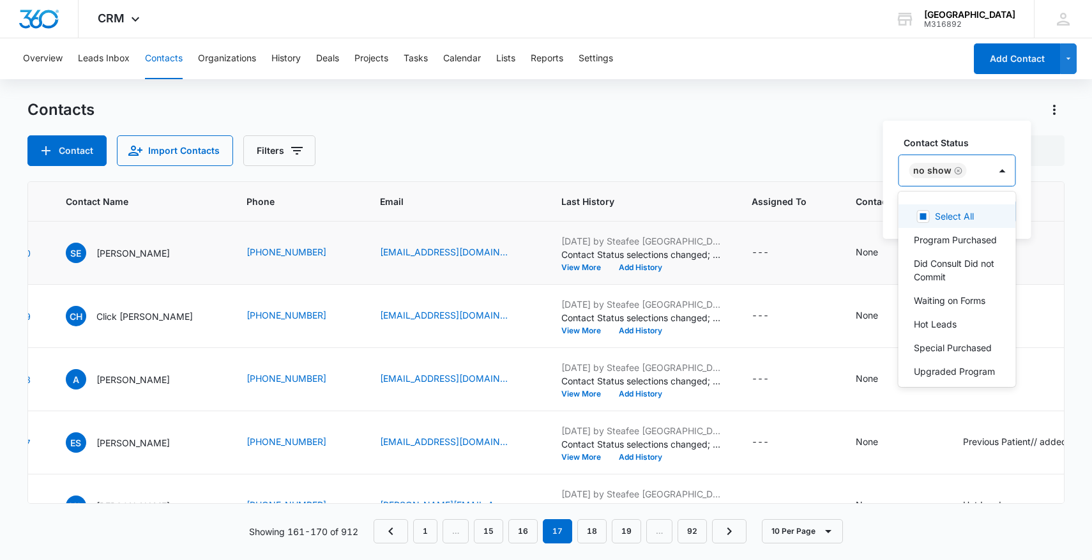
click at [983, 170] on div "No Show" at bounding box center [944, 170] width 91 height 31
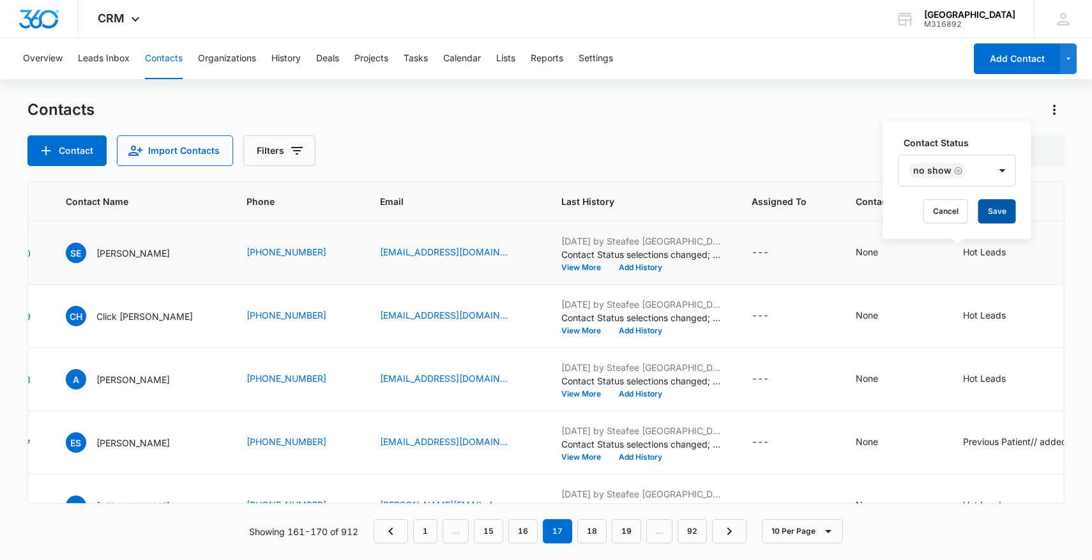
click at [1000, 209] on button "Save" at bounding box center [998, 211] width 38 height 24
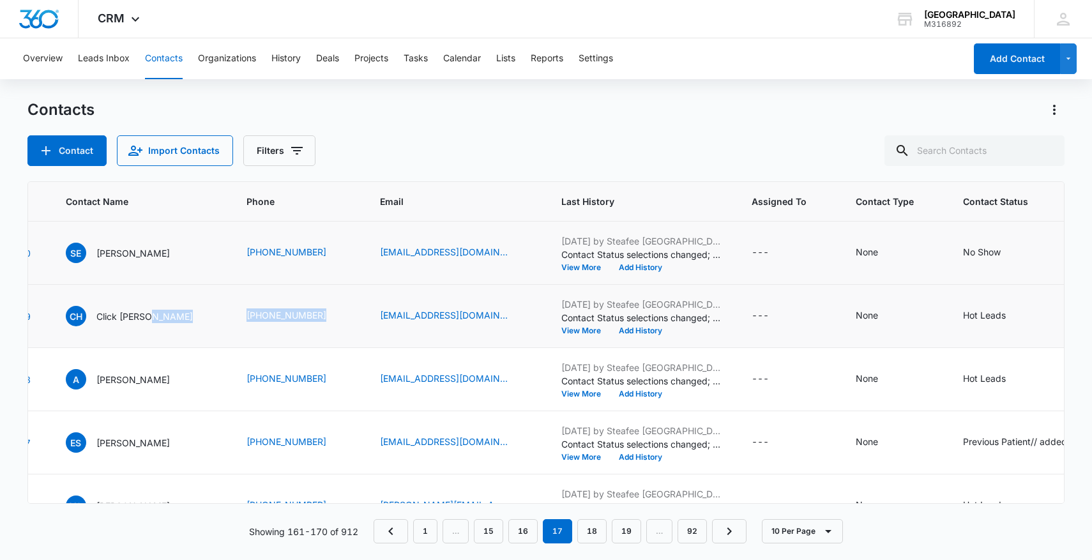
drag, startPoint x: 178, startPoint y: 327, endPoint x: 298, endPoint y: 326, distance: 120.1
click at [298, 326] on tr "1319 CH Click Havert (760) 575-8153 onegod5656@gmail.com Jul 17, 2025 by Steafe…" at bounding box center [664, 316] width 1443 height 63
drag, startPoint x: 198, startPoint y: 375, endPoint x: 318, endPoint y: 374, distance: 120.1
click at [319, 375] on tr "1318 A Alicia (951) 961-2330 a.villa3230@gmail.com Jul 17, 2025 by Steafee Adan…" at bounding box center [664, 379] width 1443 height 63
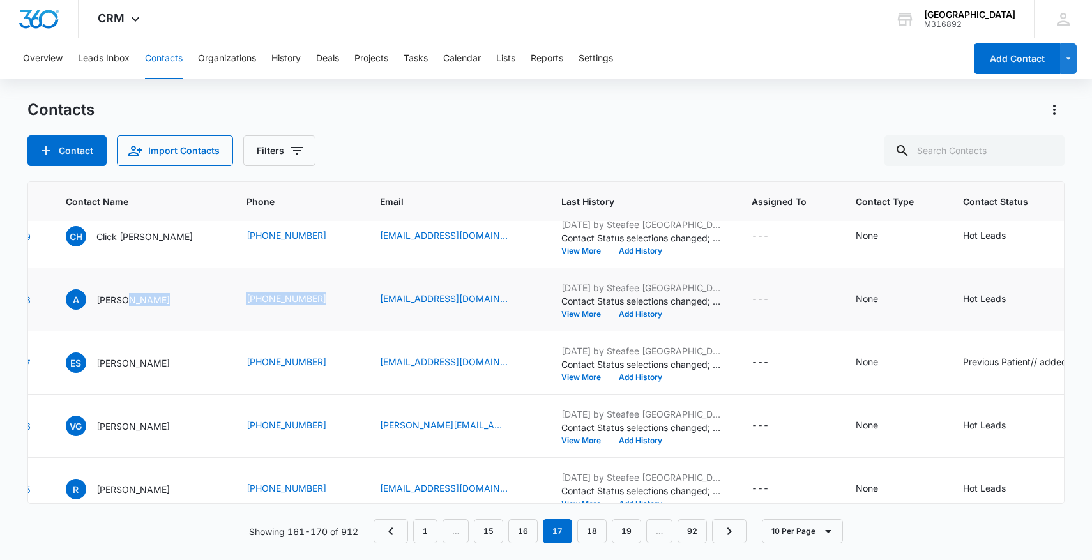
scroll to position [82, 85]
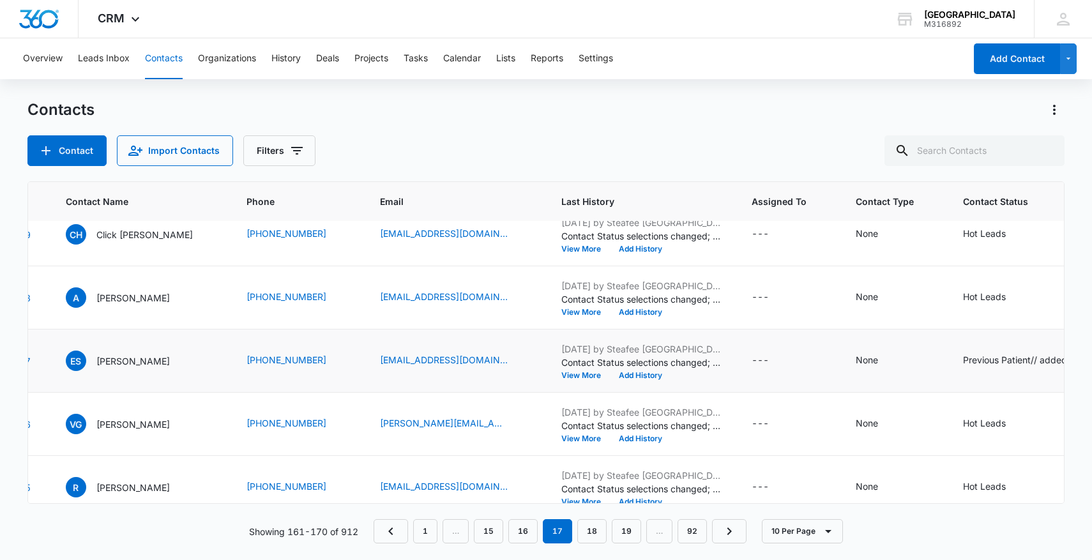
click at [231, 360] on td "(760) 297-0166" at bounding box center [298, 361] width 134 height 63
drag, startPoint x: 205, startPoint y: 360, endPoint x: 301, endPoint y: 362, distance: 95.8
click at [301, 362] on td "(760) 297-0166" at bounding box center [298, 361] width 134 height 63
click at [371, 158] on div "Contact Import Contacts Filters" at bounding box center [546, 150] width 1038 height 31
click at [279, 362] on link "(760) 297-0166" at bounding box center [287, 359] width 80 height 13
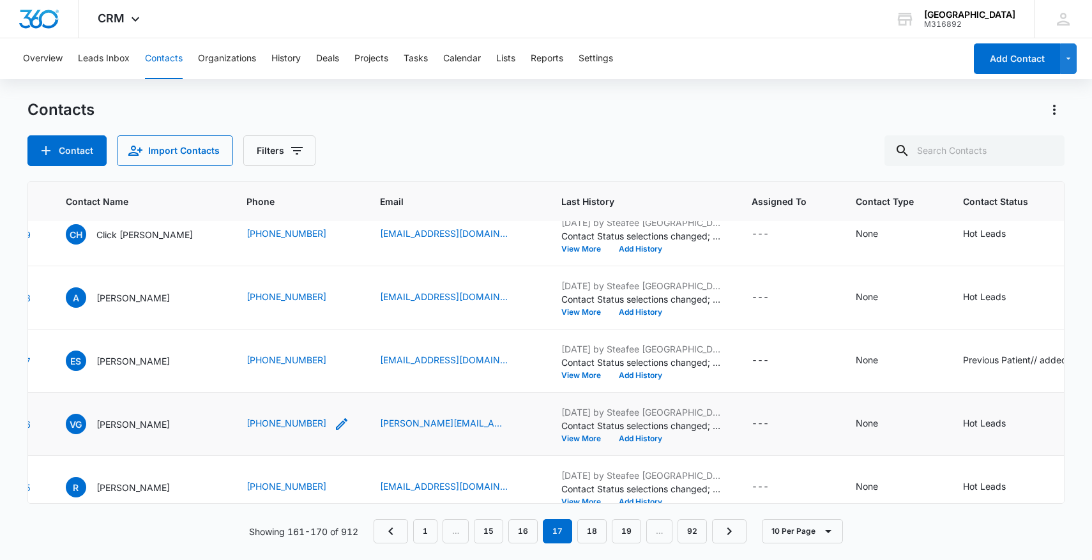
drag, startPoint x: 205, startPoint y: 434, endPoint x: 277, endPoint y: 431, distance: 71.6
click at [277, 431] on td "(512) 992-4185" at bounding box center [298, 424] width 134 height 63
drag, startPoint x: 210, startPoint y: 425, endPoint x: 297, endPoint y: 427, distance: 86.9
click at [297, 427] on td "(512) 992-4185" at bounding box center [298, 424] width 134 height 63
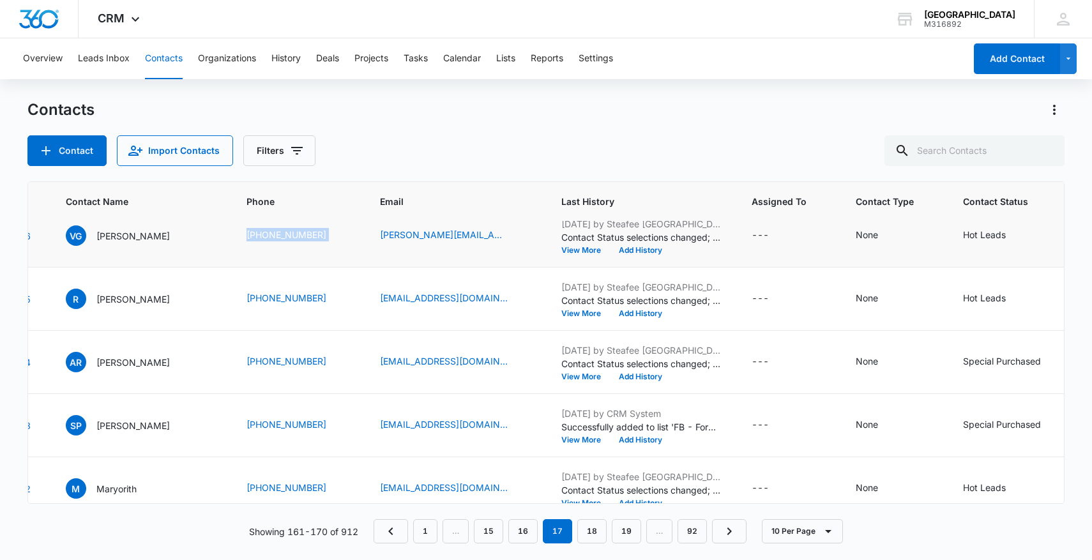
scroll to position [271, 85]
drag, startPoint x: 199, startPoint y: 298, endPoint x: 289, endPoint y: 296, distance: 90.1
click at [289, 296] on tr "1315 R Robin (909) 849-0615 aubreymonae@gmail.com Jul 17, 2025 by Steafee Adana…" at bounding box center [664, 298] width 1443 height 63
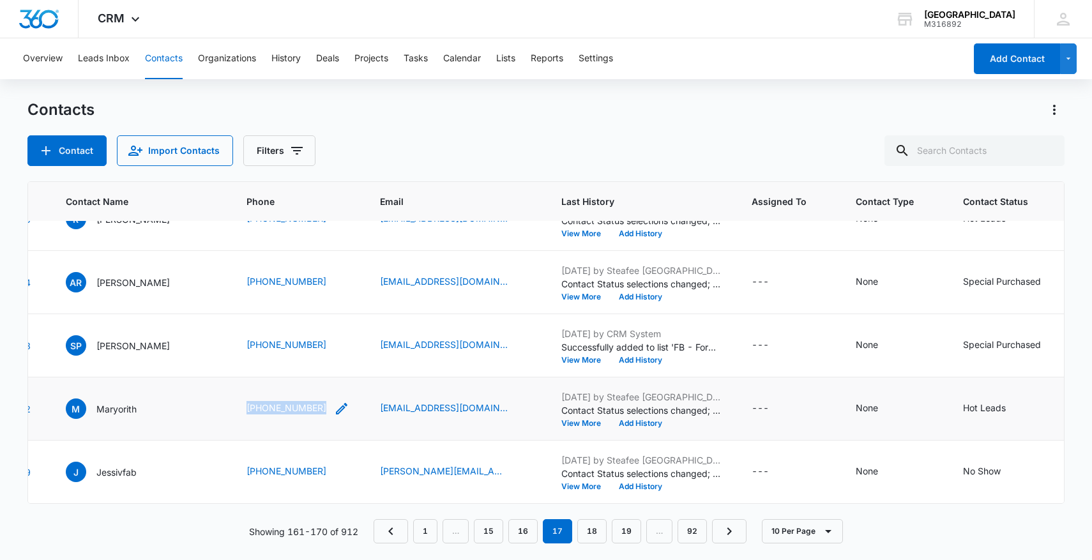
drag, startPoint x: 197, startPoint y: 420, endPoint x: 309, endPoint y: 410, distance: 112.9
click at [312, 410] on tr "1312 M Maryorith (909) 791-4402 Scarleth06_2017@hotmail.com Jul 17, 2025 by Ste…" at bounding box center [664, 409] width 1443 height 63
drag, startPoint x: 207, startPoint y: 482, endPoint x: 238, endPoint y: 483, distance: 30.7
click at [268, 480] on td "(951) 232-6113" at bounding box center [298, 472] width 134 height 63
drag, startPoint x: 207, startPoint y: 469, endPoint x: 312, endPoint y: 473, distance: 105.5
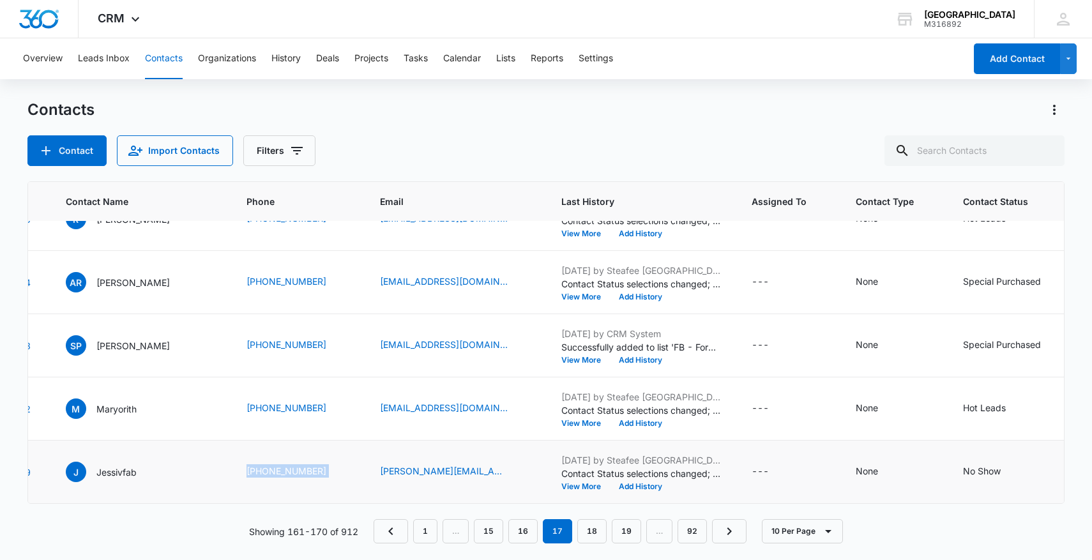
click at [312, 473] on td "(951) 232-6113" at bounding box center [298, 472] width 134 height 63
click at [602, 529] on link "18" at bounding box center [591, 531] width 29 height 24
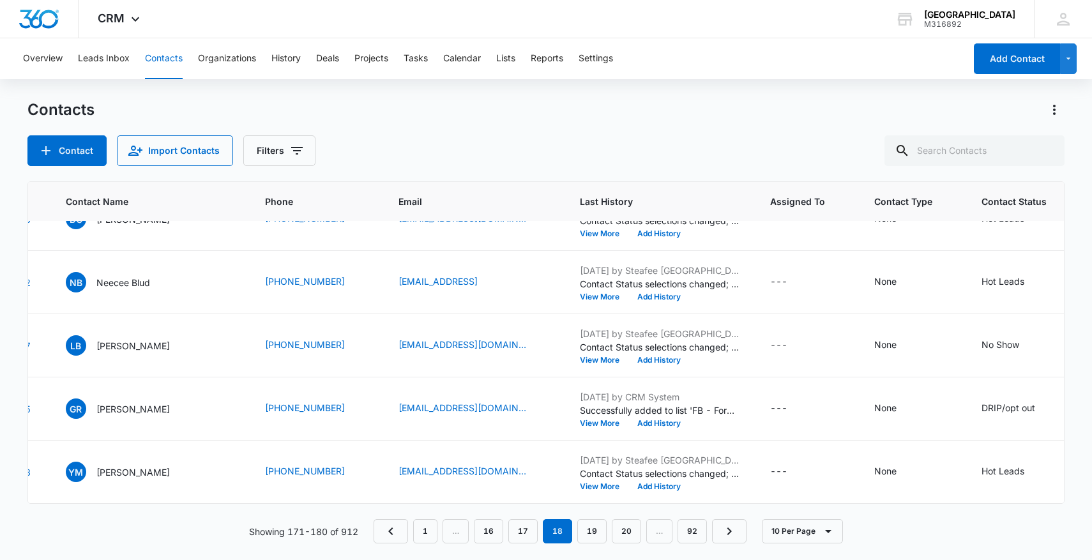
scroll to position [0, 85]
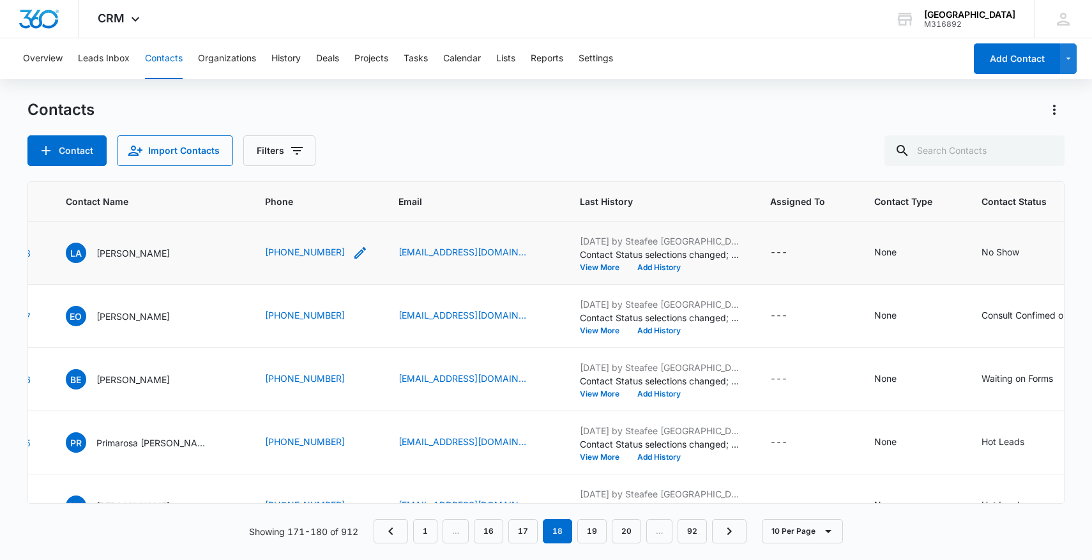
drag, startPoint x: 243, startPoint y: 265, endPoint x: 330, endPoint y: 258, distance: 87.2
click at [331, 258] on td "(909) 497-0700" at bounding box center [317, 253] width 134 height 63
drag, startPoint x: 243, startPoint y: 257, endPoint x: 351, endPoint y: 254, distance: 108.6
click at [352, 255] on td "(909) 497-0700" at bounding box center [317, 253] width 134 height 63
click at [1027, 253] on icon "Contact Status - No Show - Select to Edit Field" at bounding box center [1034, 252] width 15 height 15
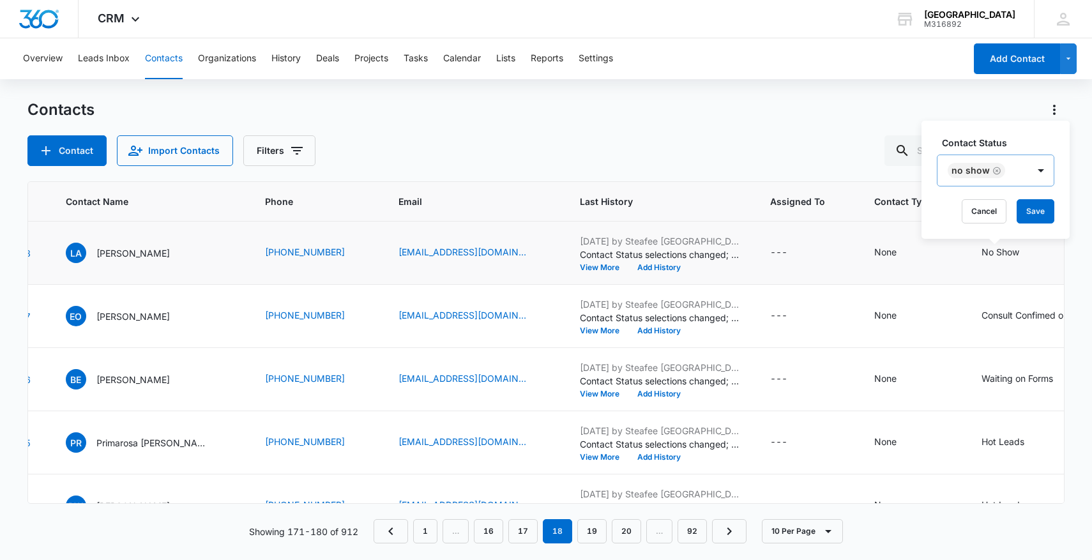
click at [993, 171] on icon "Remove No Show" at bounding box center [997, 171] width 9 height 10
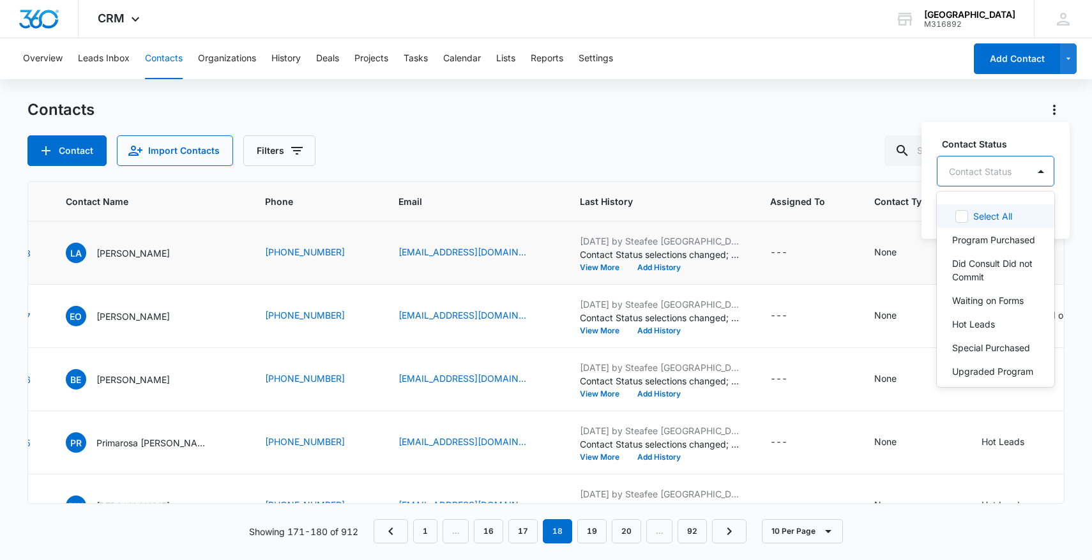
click at [993, 171] on div at bounding box center [980, 172] width 63 height 16
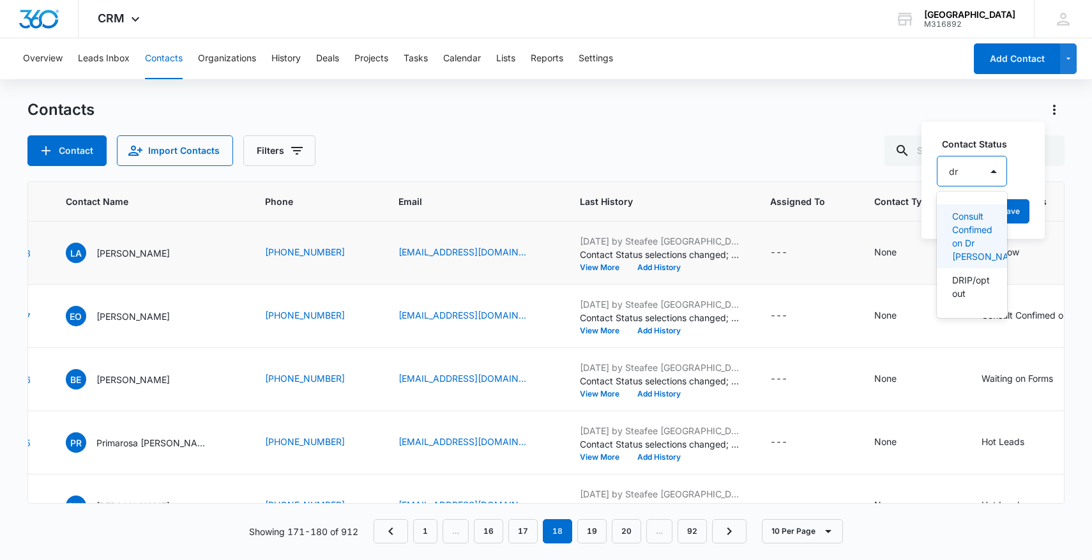
type input "dri"
click at [976, 232] on p "DRIP/opt out" at bounding box center [970, 223] width 37 height 27
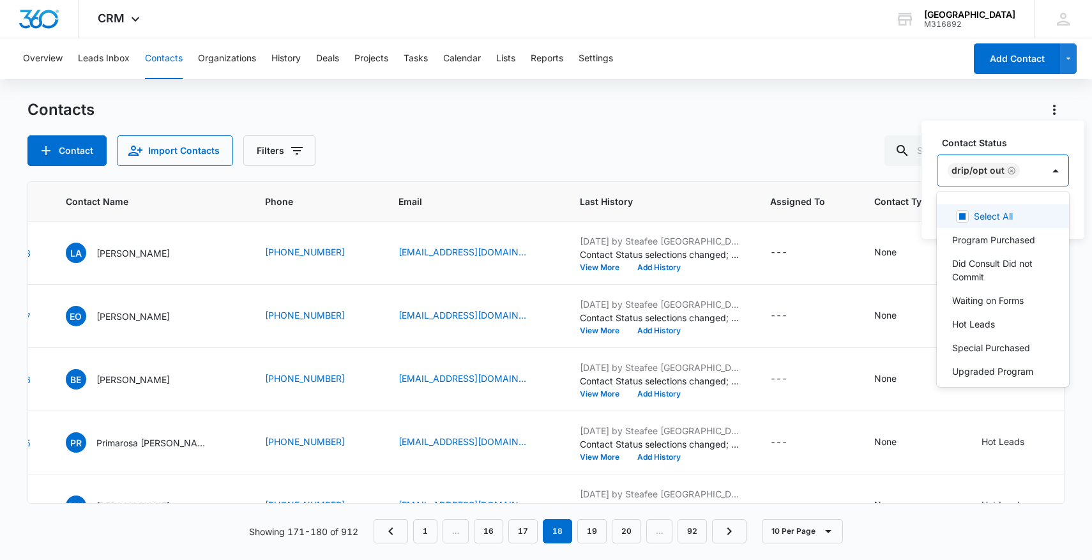
click at [1037, 167] on div "DRIP/opt out" at bounding box center [990, 170] width 105 height 31
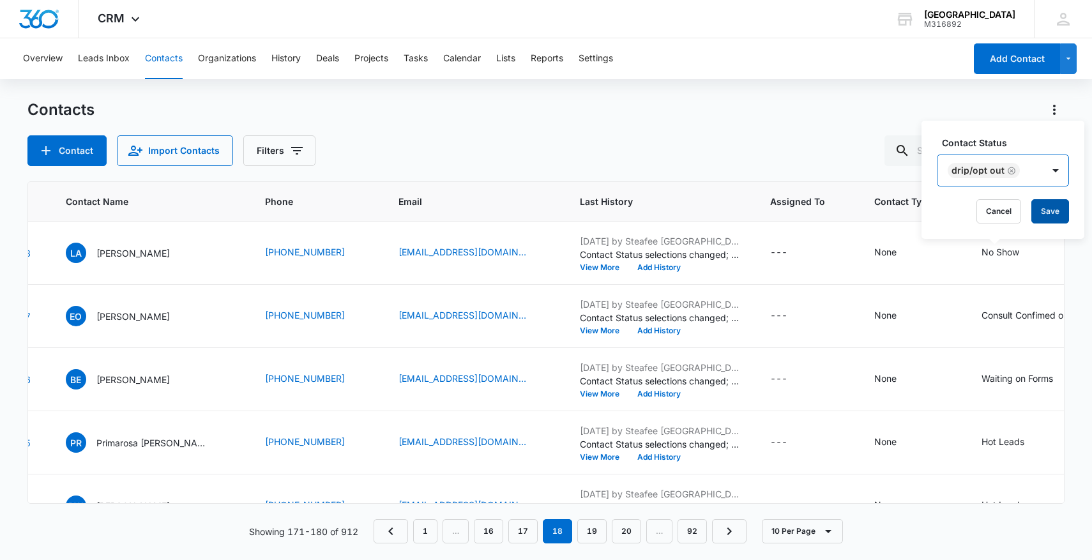
click at [1041, 210] on button "Save" at bounding box center [1051, 211] width 38 height 24
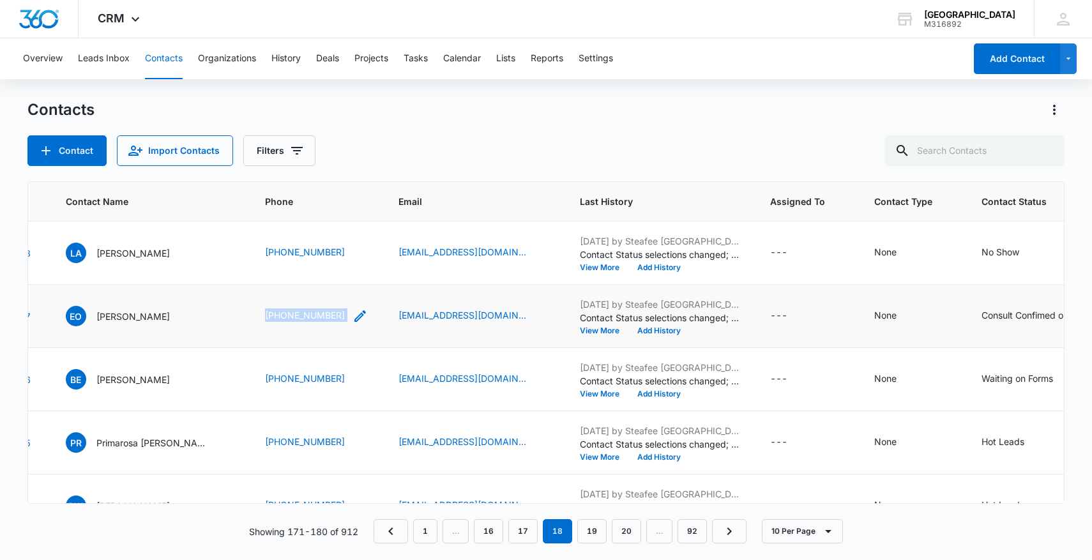
drag, startPoint x: 244, startPoint y: 311, endPoint x: 333, endPoint y: 311, distance: 89.4
click at [335, 312] on td "(909) 231-4947" at bounding box center [317, 316] width 134 height 63
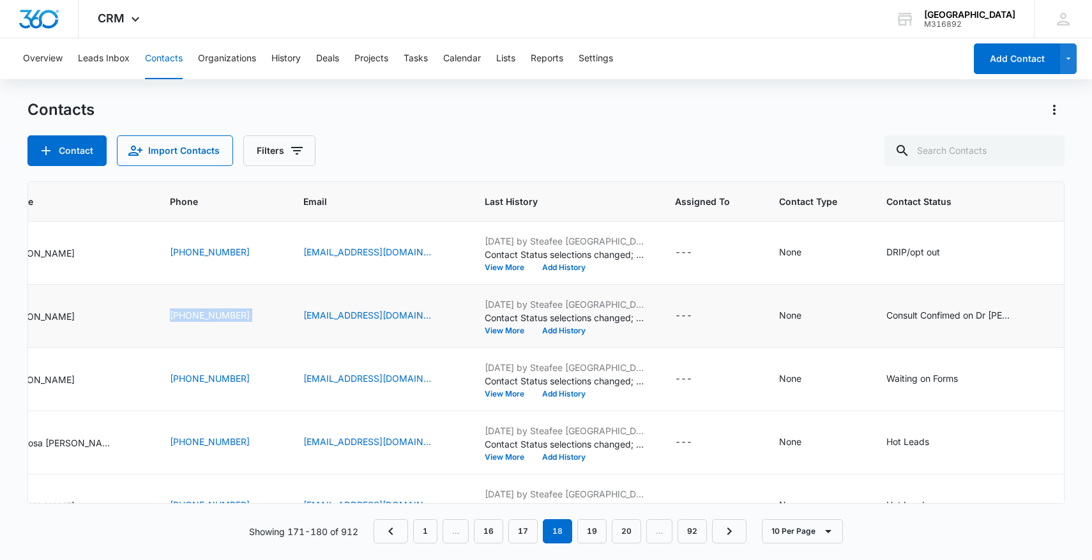
scroll to position [0, 201]
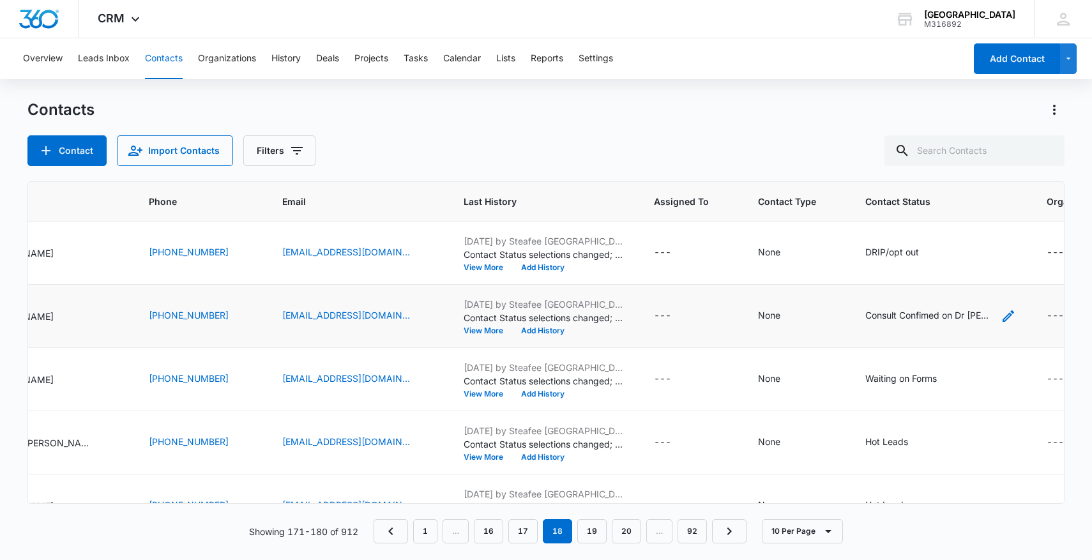
click at [1001, 319] on icon "Contact Status - Consult Confimed on Dr Chrono - Select to Edit Field" at bounding box center [1008, 316] width 15 height 15
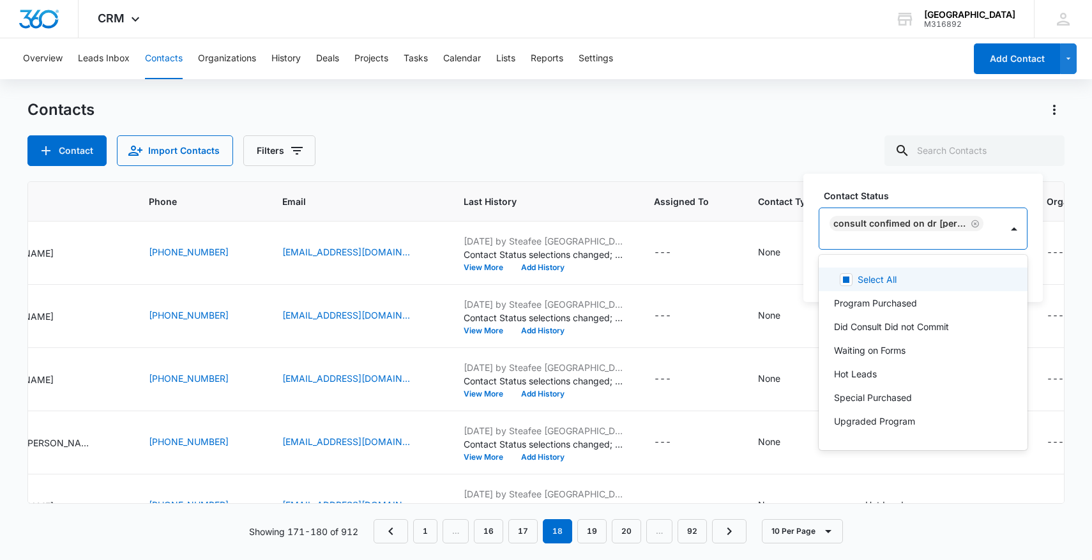
scroll to position [1, 0]
click at [971, 222] on icon "Remove Consult Confimed on Dr Chrono" at bounding box center [975, 223] width 9 height 10
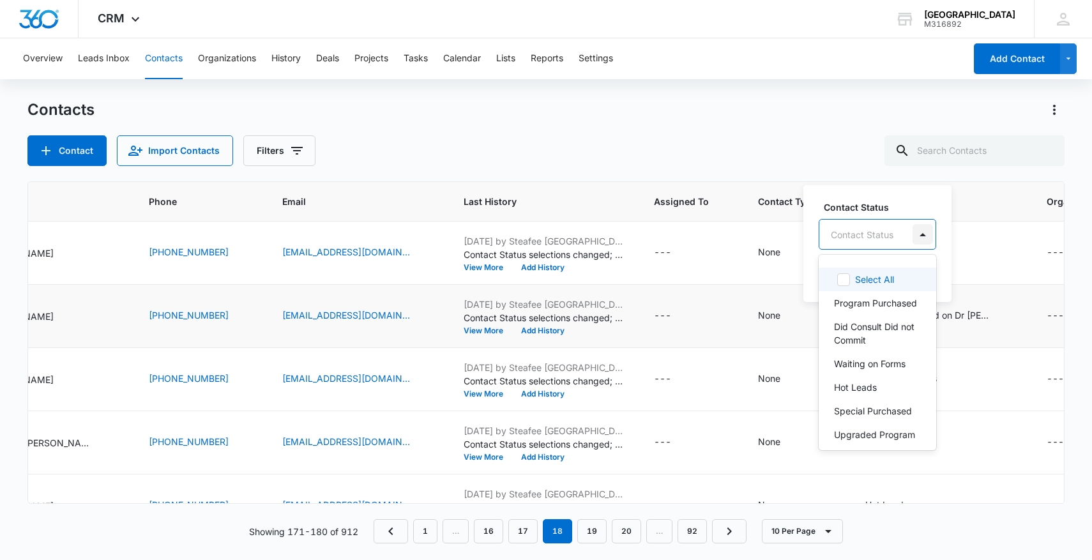
scroll to position [0, 0]
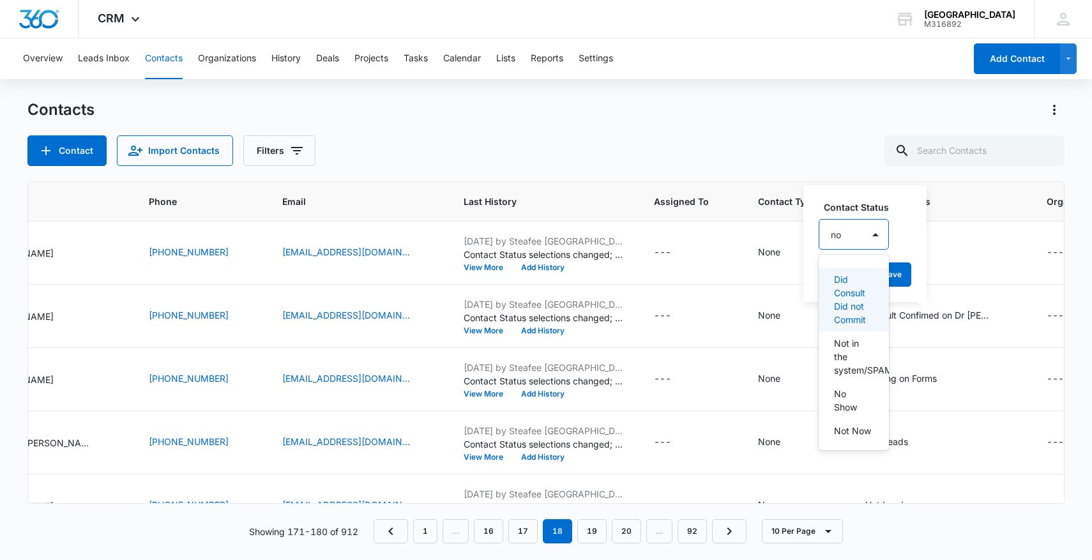
type input "no s"
click at [845, 279] on p "No Show" at bounding box center [853, 279] width 38 height 13
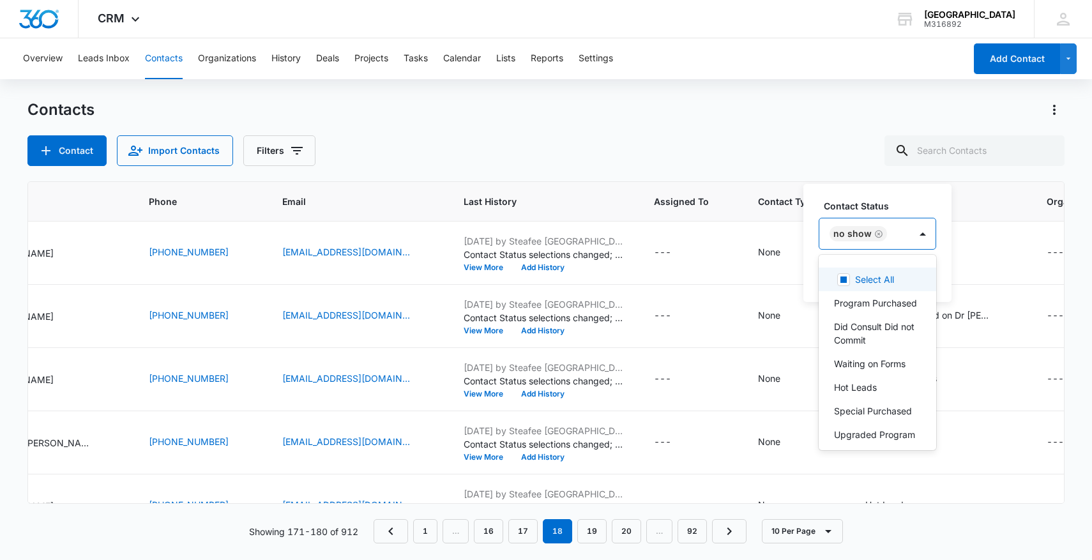
click at [904, 233] on div "No Show" at bounding box center [865, 233] width 91 height 31
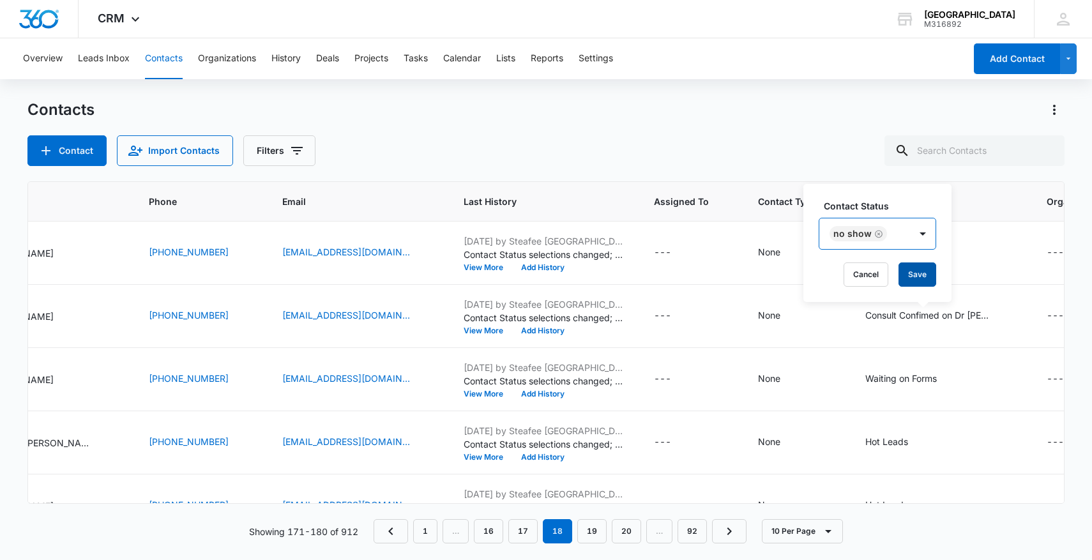
click at [919, 269] on button "Save" at bounding box center [918, 275] width 38 height 24
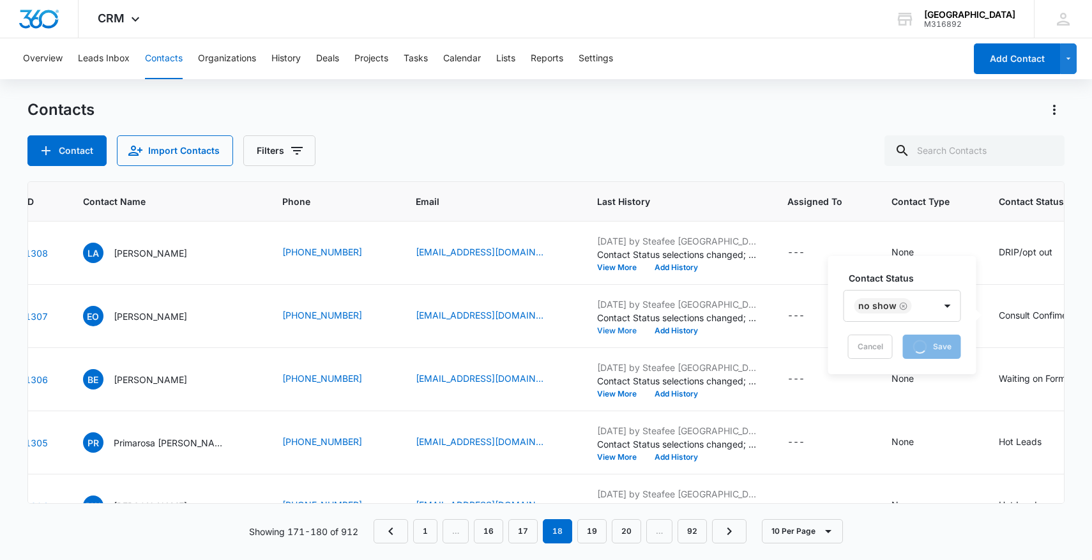
scroll to position [0, 82]
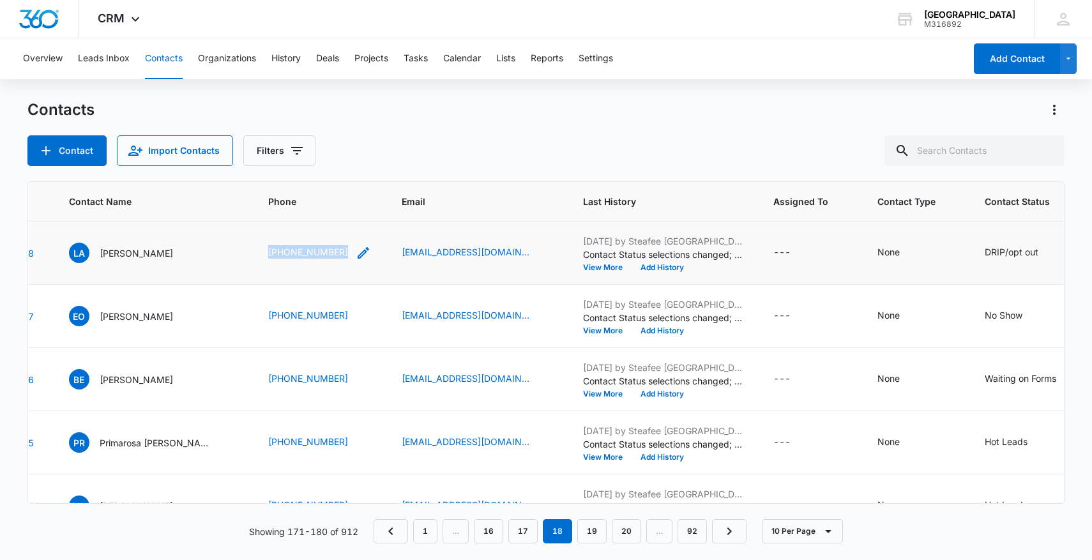
drag, startPoint x: 248, startPoint y: 253, endPoint x: 331, endPoint y: 245, distance: 83.4
click at [333, 246] on td "(909) 497-0700" at bounding box center [320, 253] width 134 height 63
drag, startPoint x: 255, startPoint y: 307, endPoint x: 339, endPoint y: 303, distance: 83.8
click at [339, 304] on td "(909) 231-4947" at bounding box center [320, 316] width 134 height 63
drag, startPoint x: 230, startPoint y: 315, endPoint x: 329, endPoint y: 315, distance: 99.0
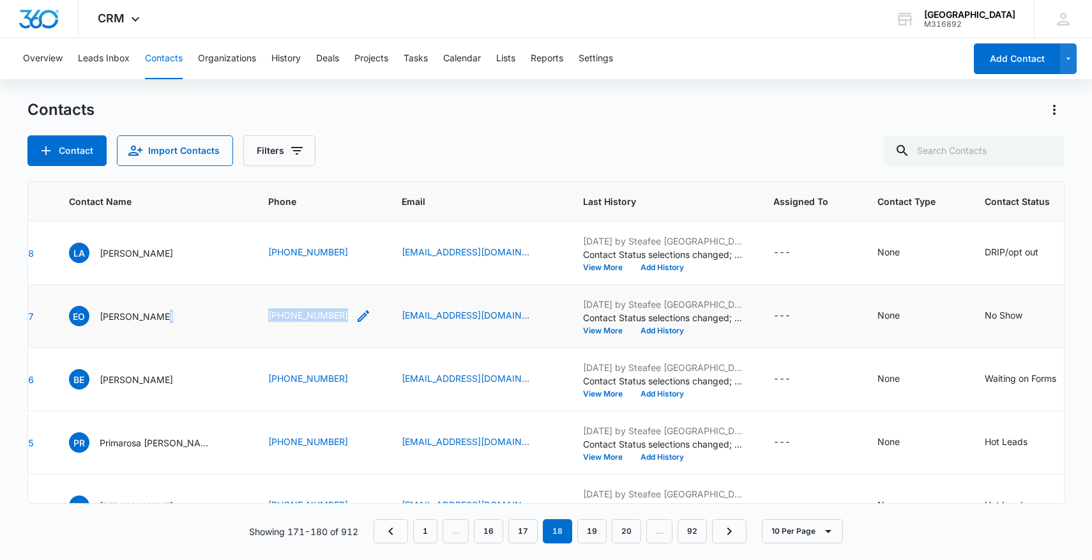
click at [329, 315] on tr "1307 EO Esther Ortiz (909) 231-4947 estherortiz0205@gmail.com Jul 17, 2025 by S…" at bounding box center [648, 316] width 1405 height 63
drag, startPoint x: 224, startPoint y: 384, endPoint x: 368, endPoint y: 377, distance: 143.9
click at [369, 378] on tr "1306 BE Brandy E. (323) 247-2789 harmony337@yahoo.com Jul 17, 2025 by Steafee A…" at bounding box center [648, 379] width 1405 height 63
click at [1064, 380] on icon "Contact Status - Waiting on Forms - Select to Edit Field" at bounding box center [1071, 379] width 15 height 15
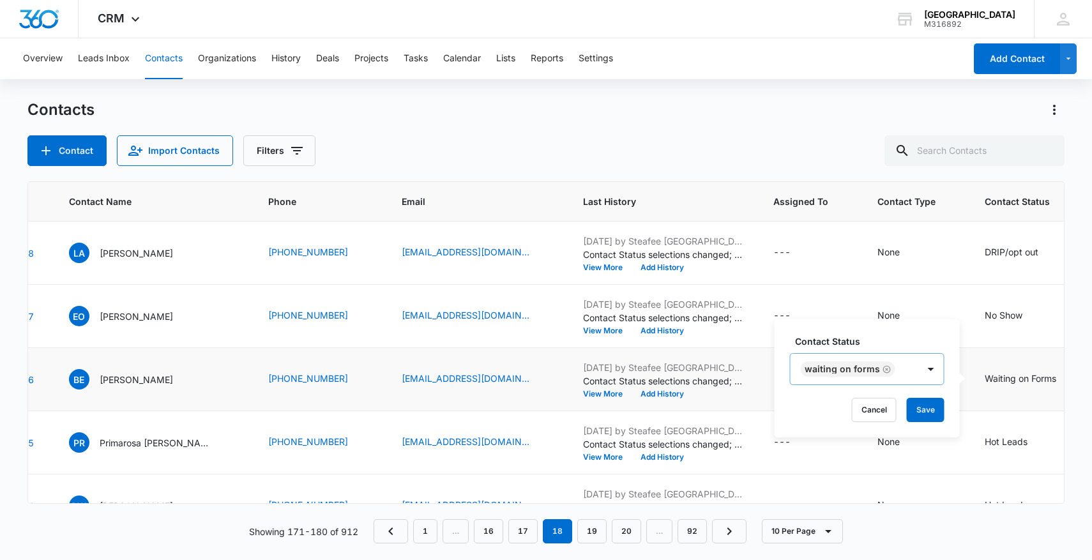
click at [889, 367] on icon "Remove Waiting on Forms" at bounding box center [887, 369] width 8 height 8
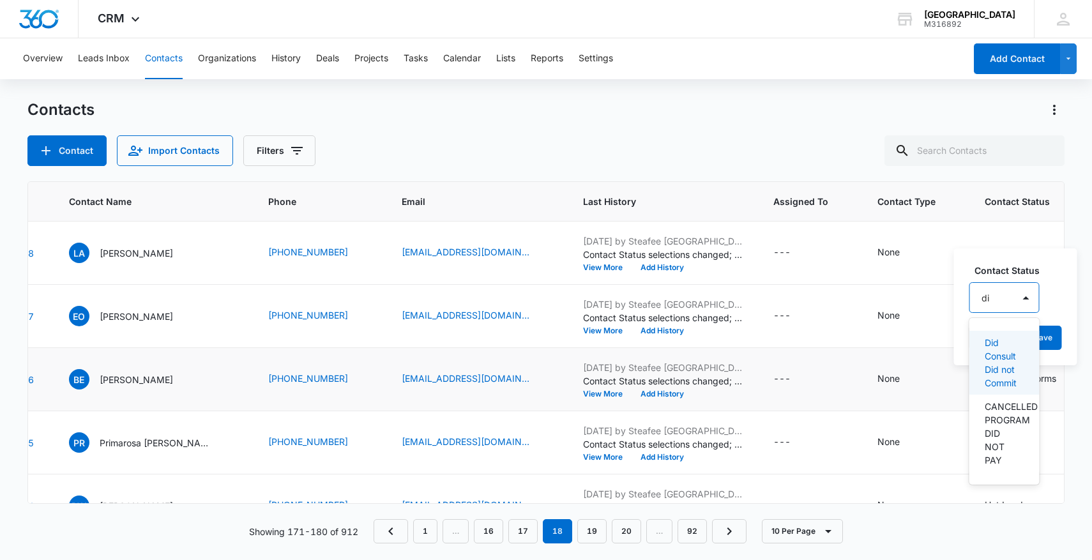
type input "did"
click at [1009, 363] on p "Did Consult Did not Commit" at bounding box center [1004, 363] width 38 height 54
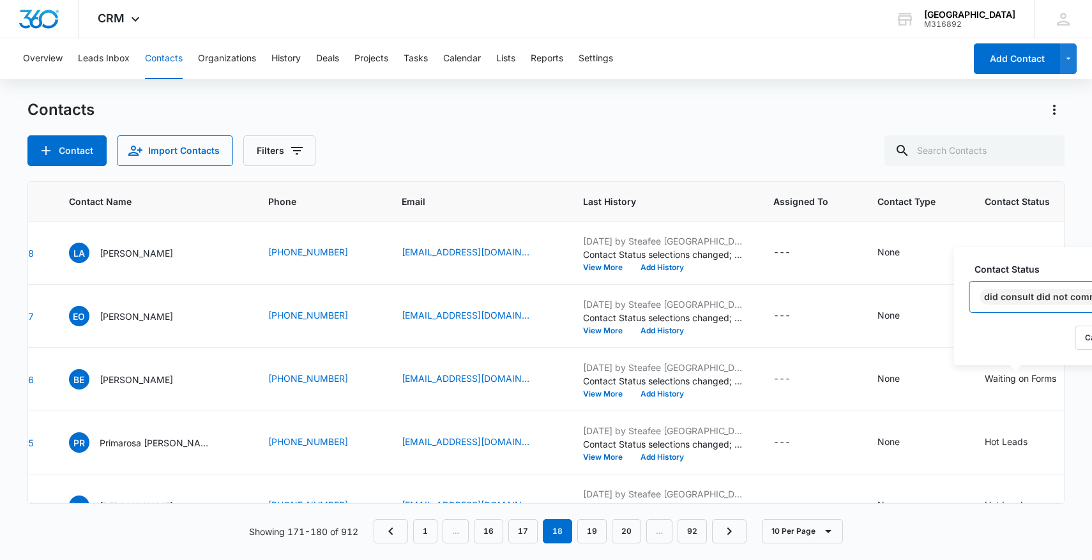
click at [1058, 311] on div "Did Consult Did not Commit" at bounding box center [1056, 297] width 172 height 31
click at [927, 379] on div "None" at bounding box center [916, 379] width 77 height 15
click at [989, 378] on div "Waiting on Forms" at bounding box center [1021, 378] width 72 height 13
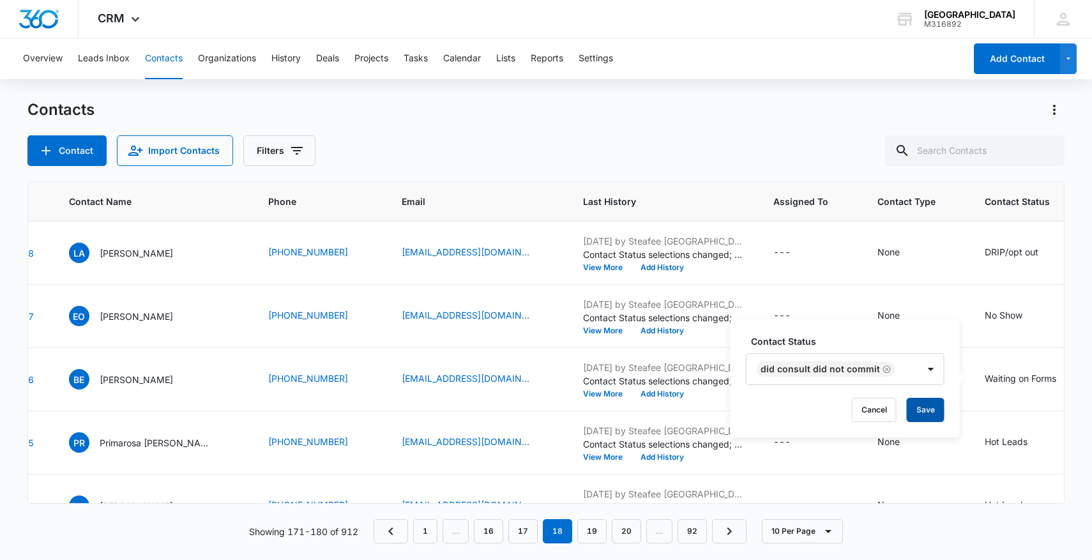
click at [919, 409] on button "Save" at bounding box center [926, 410] width 38 height 24
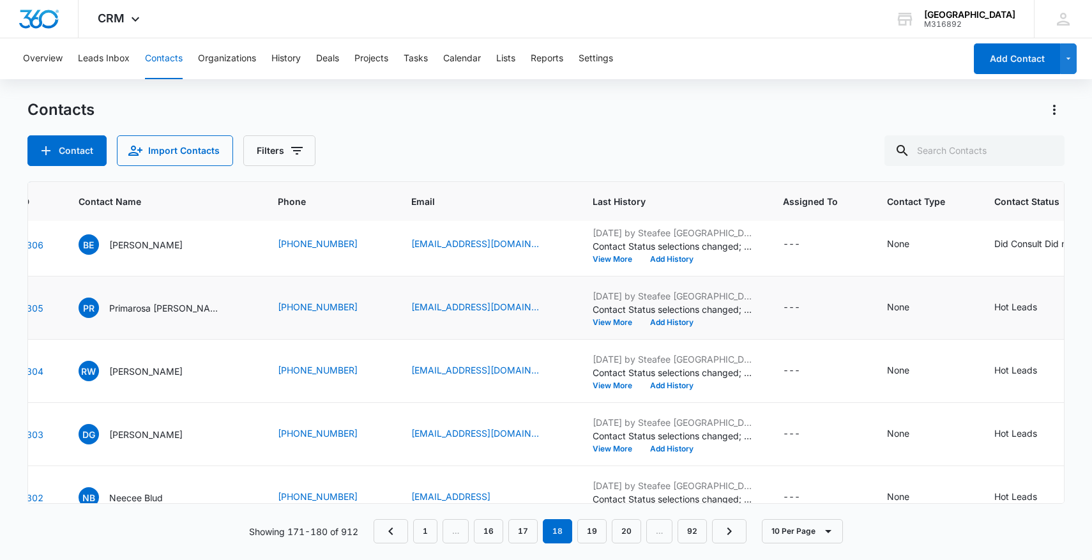
scroll to position [135, 80]
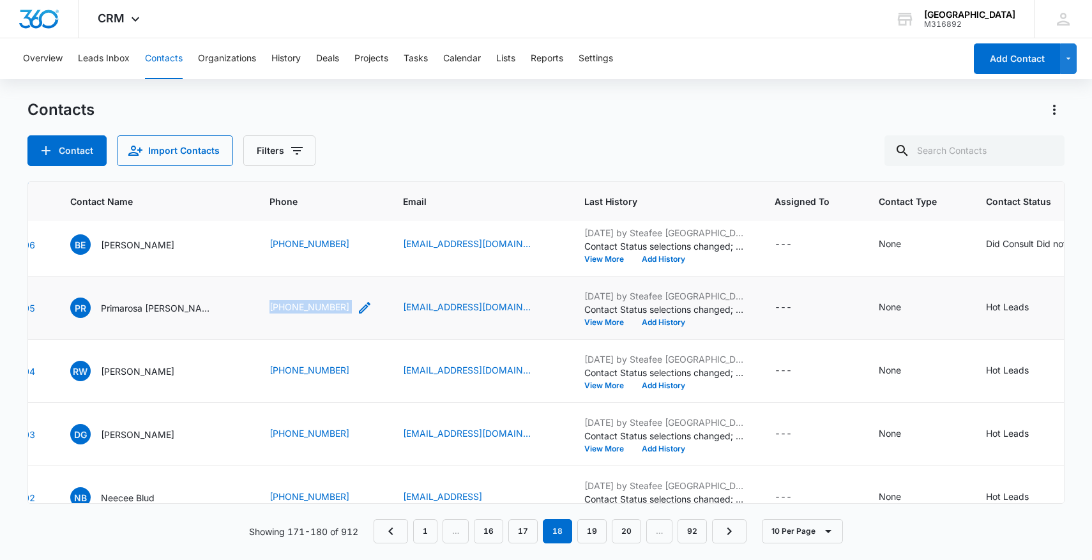
drag, startPoint x: 248, startPoint y: 305, endPoint x: 347, endPoint y: 306, distance: 98.4
click at [347, 306] on td "(909) 470-9393" at bounding box center [321, 308] width 134 height 63
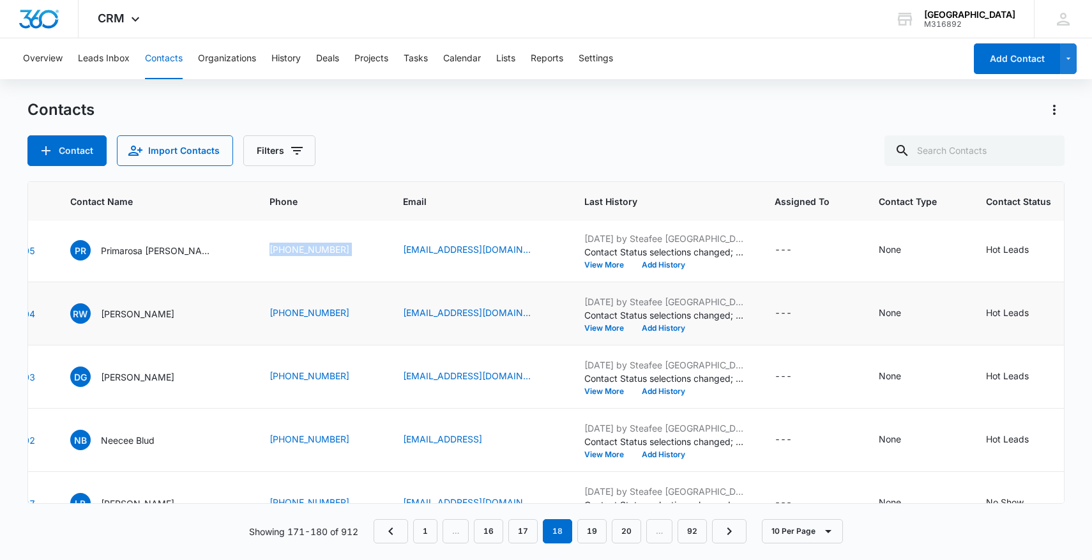
scroll to position [195, 80]
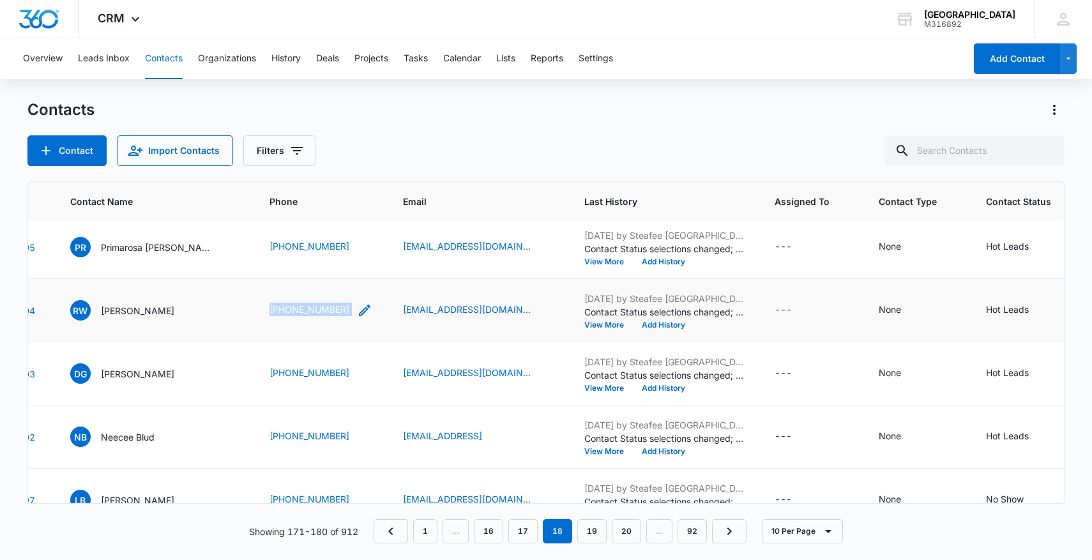
drag, startPoint x: 246, startPoint y: 313, endPoint x: 341, endPoint y: 310, distance: 95.2
click at [343, 311] on td "(951) 851-9704" at bounding box center [321, 310] width 134 height 63
drag, startPoint x: 254, startPoint y: 374, endPoint x: 383, endPoint y: 371, distance: 129.1
click at [383, 373] on tr "1303 DG Dora Gutierrez (512) 998-7676 tdsolutions13@yahoo.com Jul 17, 2025 by S…" at bounding box center [672, 373] width 1449 height 63
drag, startPoint x: 229, startPoint y: 434, endPoint x: 347, endPoint y: 438, distance: 117.6
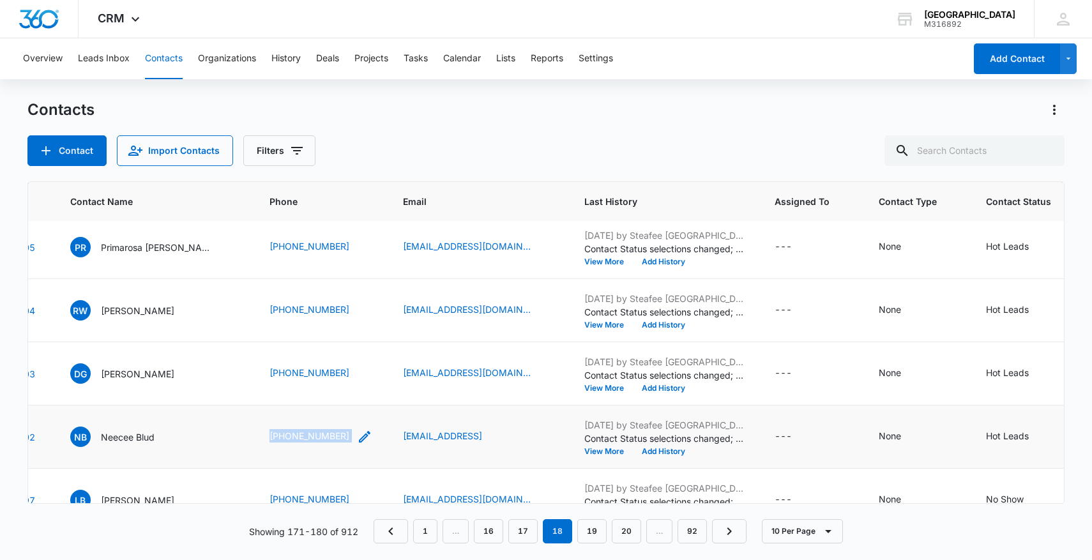
click at [347, 438] on tr "1302 NB Neecee Blud (951) 892-8476 ryanortiz70@gmail.comr Jul 17, 2025 by Steaf…" at bounding box center [672, 437] width 1449 height 63
